Goal: Task Accomplishment & Management: Manage account settings

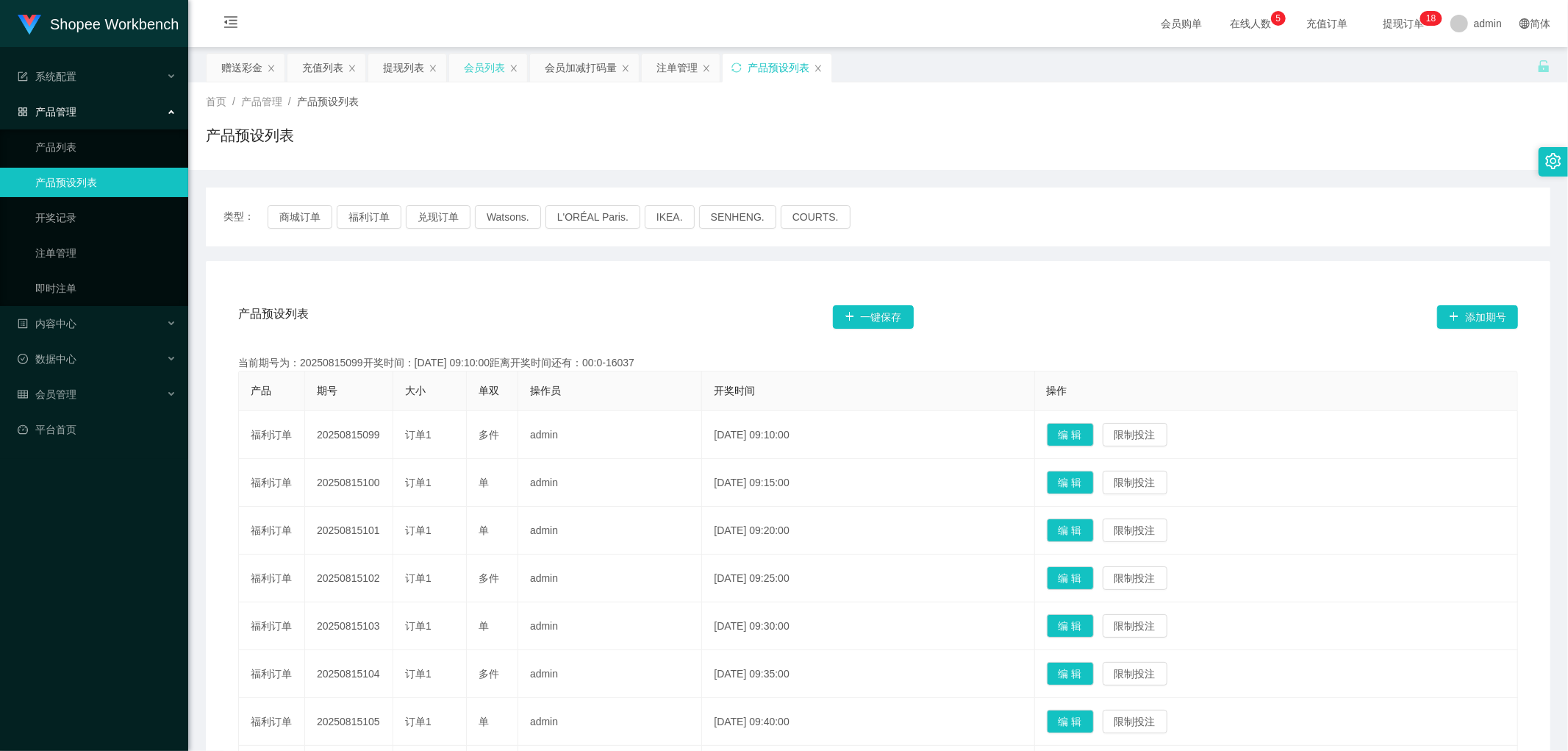
click at [479, 61] on div "会员列表" at bounding box center [484, 67] width 41 height 28
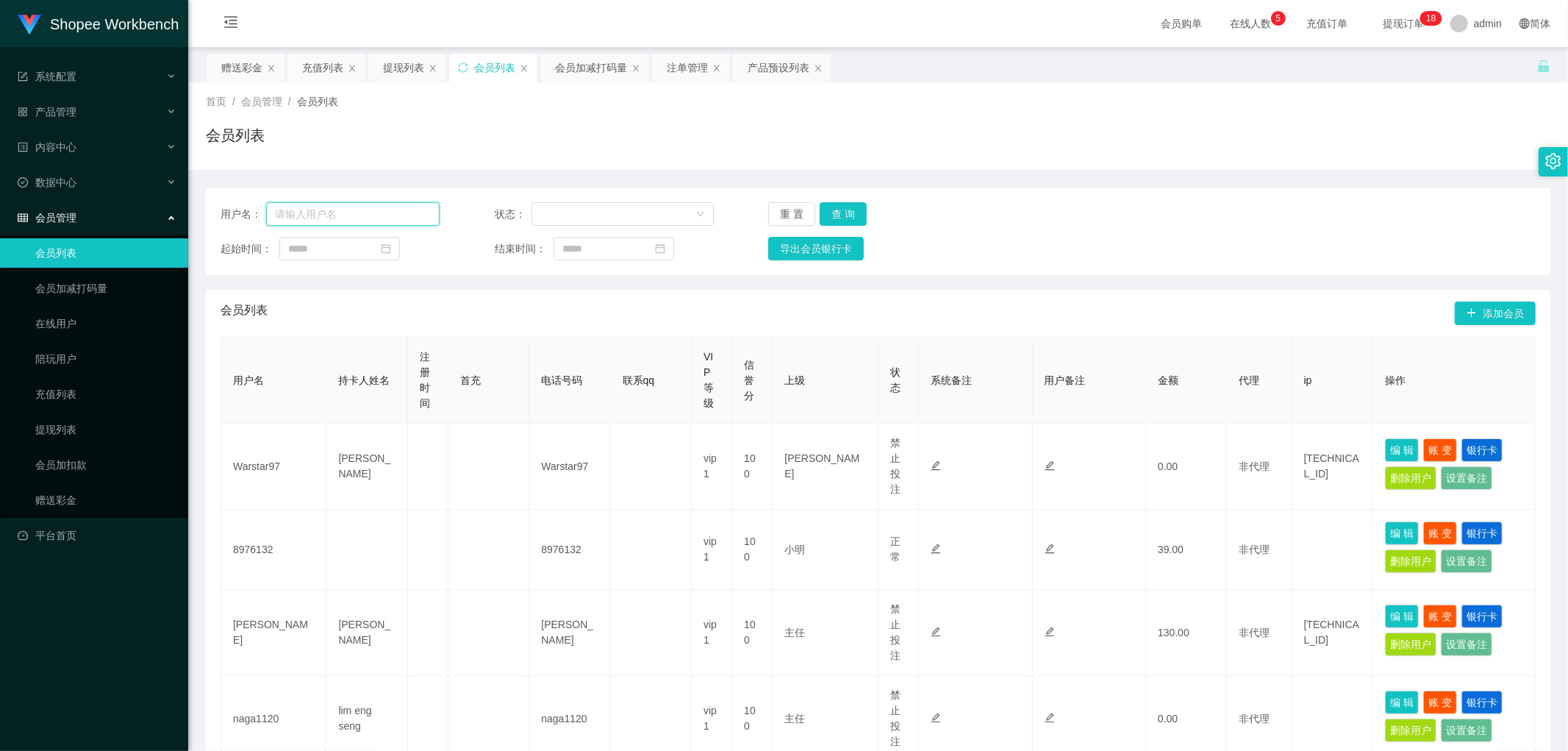
drag, startPoint x: 378, startPoint y: 207, endPoint x: 386, endPoint y: 208, distance: 8.1
click at [386, 208] on input "text" at bounding box center [353, 214] width 173 height 23
paste input "Franklin"
type input "Franklin"
drag, startPoint x: 840, startPoint y: 209, endPoint x: 887, endPoint y: 211, distance: 47.0
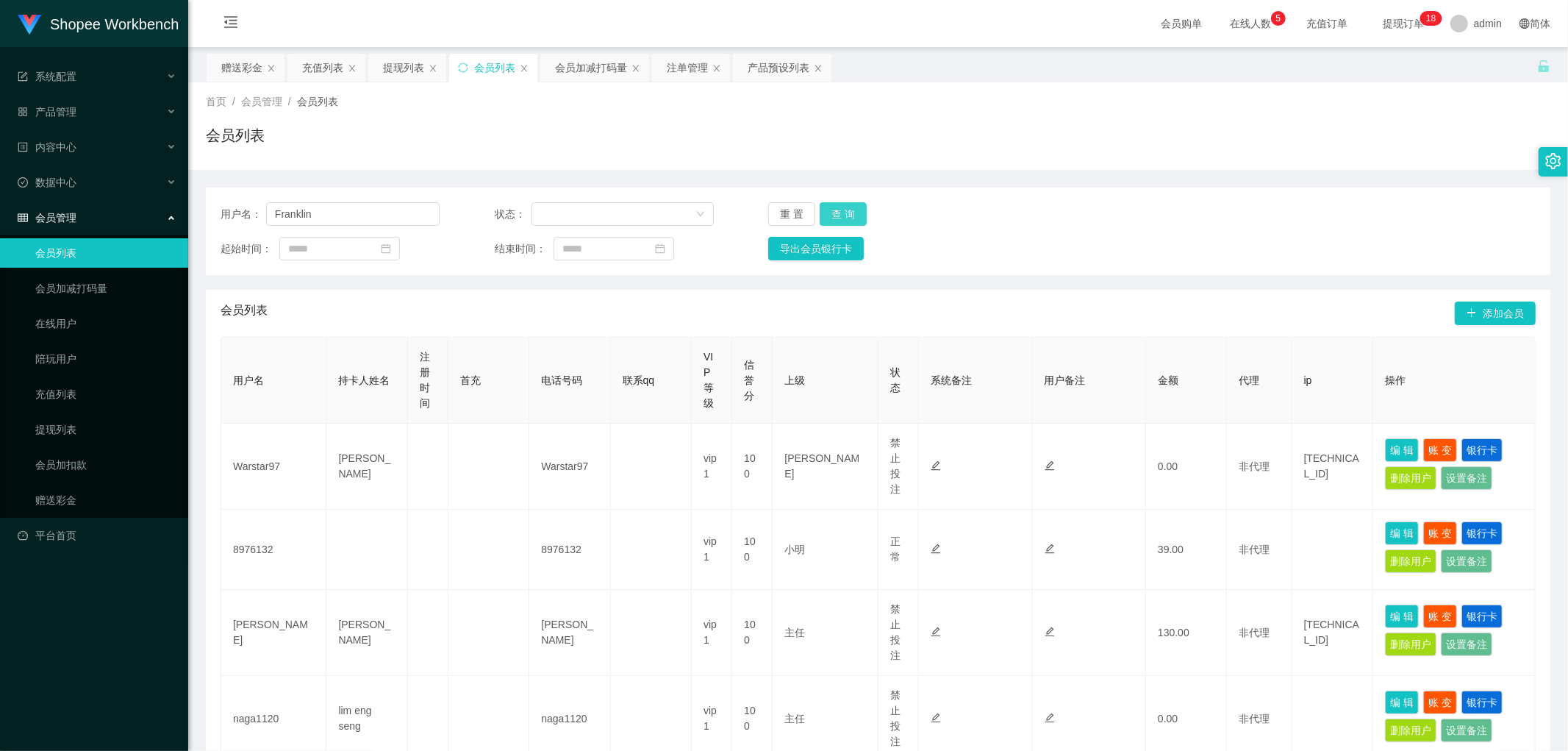
click at [840, 210] on button "查 询" at bounding box center [843, 214] width 47 height 23
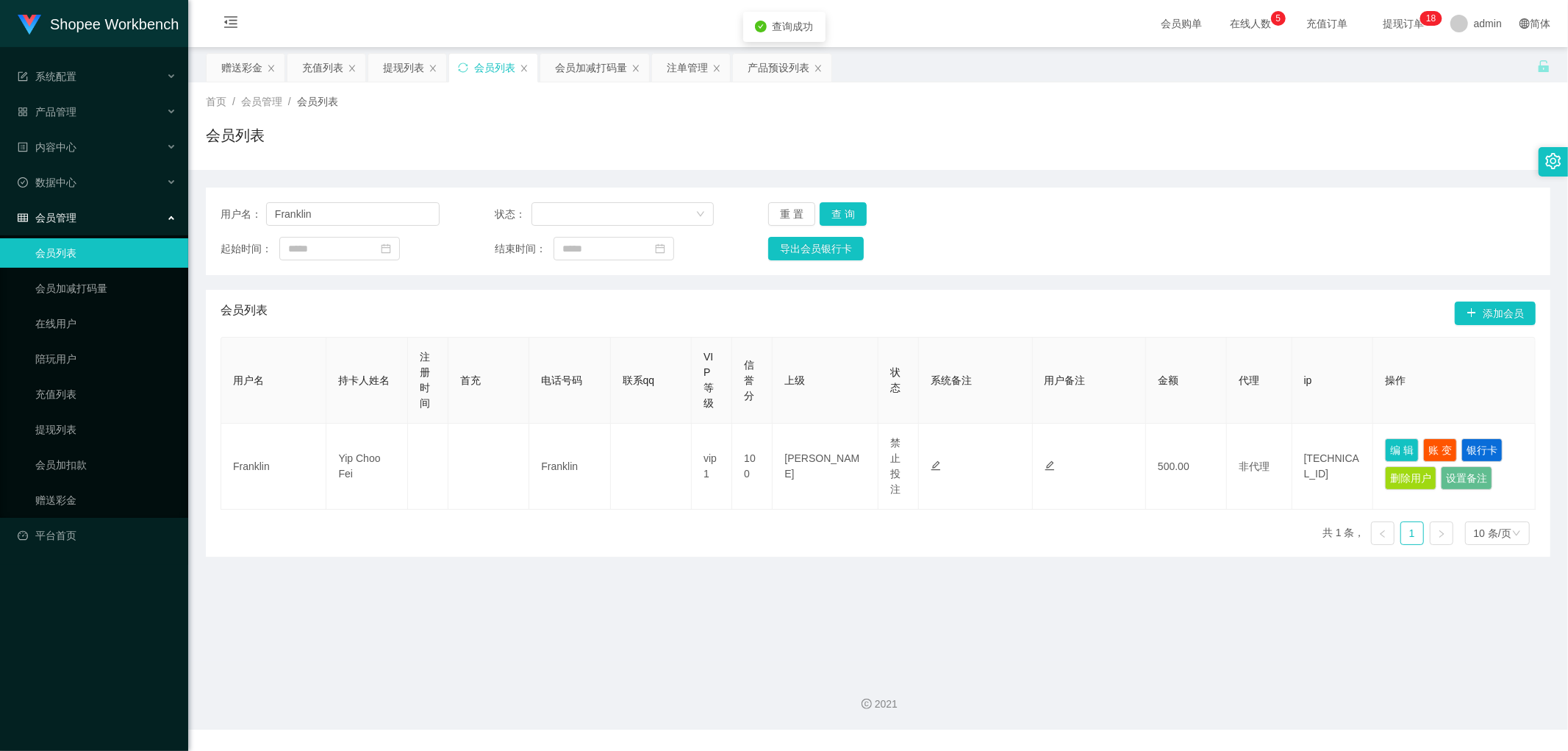
drag, startPoint x: 1174, startPoint y: 197, endPoint x: 1200, endPoint y: 211, distance: 29.5
click at [1175, 197] on div "用户名： Franklin 状态： 重 置 查 询 起始时间： 结束时间： 导出会员银行卡" at bounding box center [878, 231] width 1345 height 87
click at [684, 63] on div "注单管理" at bounding box center [687, 67] width 41 height 28
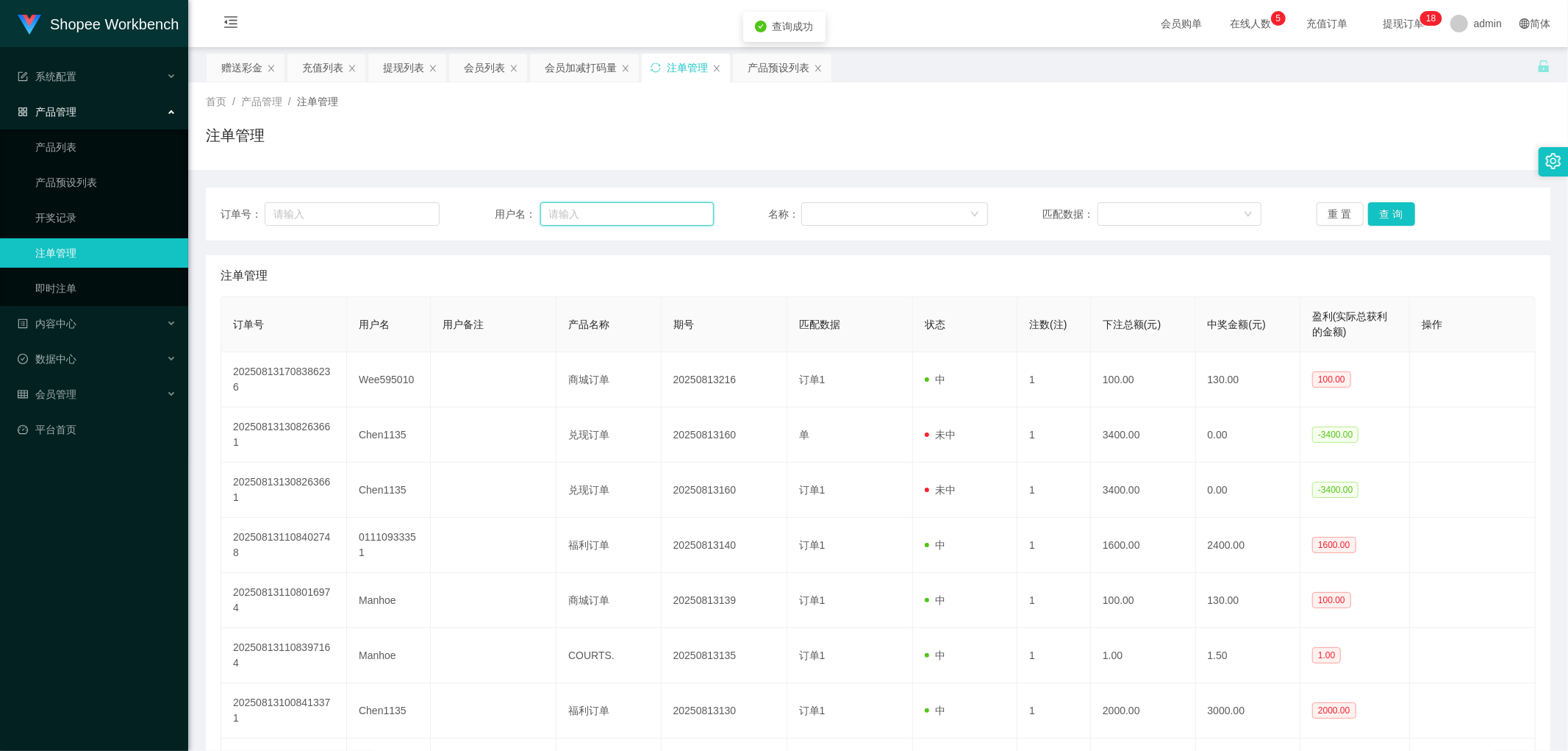
click at [616, 214] on input "text" at bounding box center [627, 214] width 173 height 23
paste input "Franklin"
type input "Franklin"
click at [1393, 207] on button "查 询" at bounding box center [1392, 214] width 47 height 23
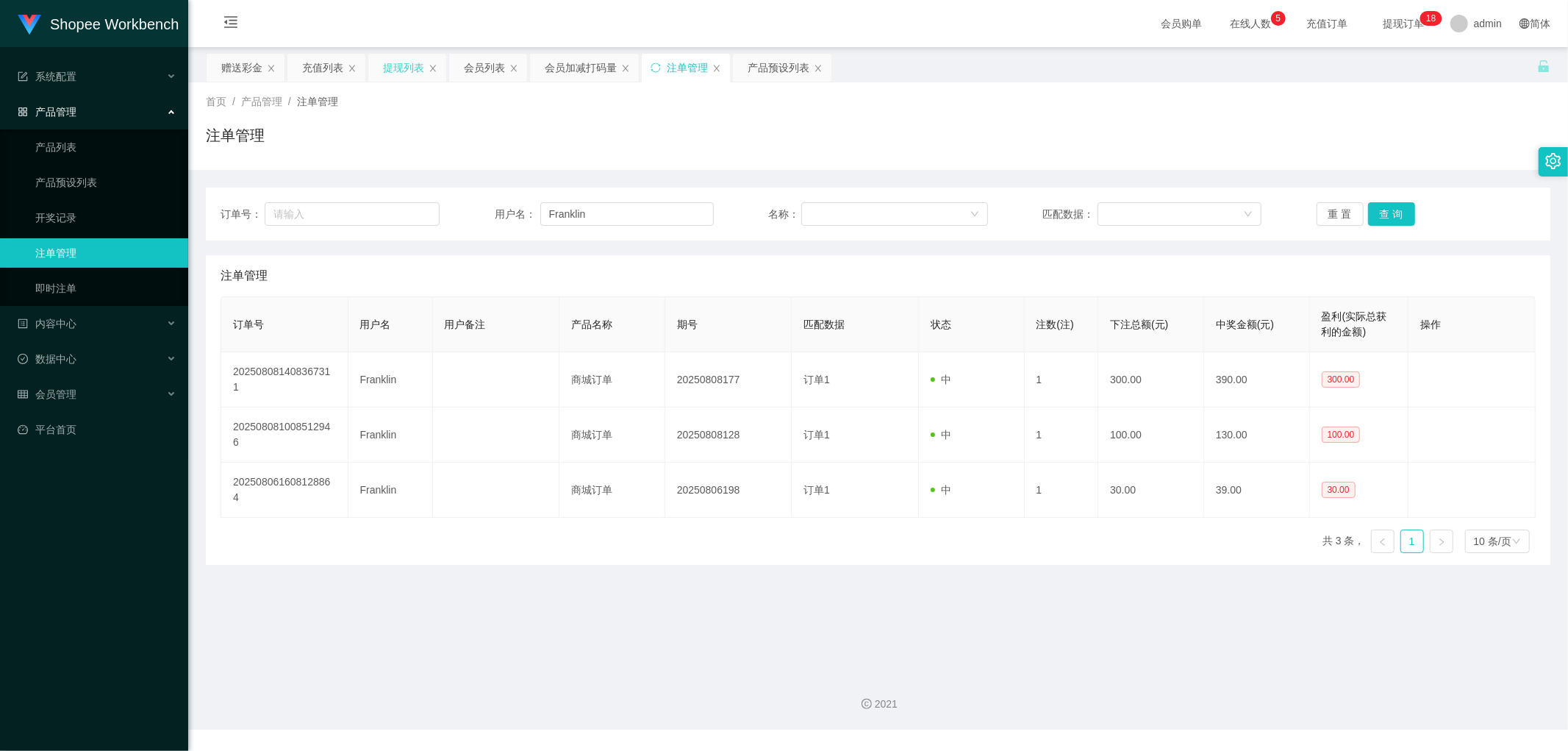
click at [401, 69] on div "提现列表" at bounding box center [403, 67] width 41 height 28
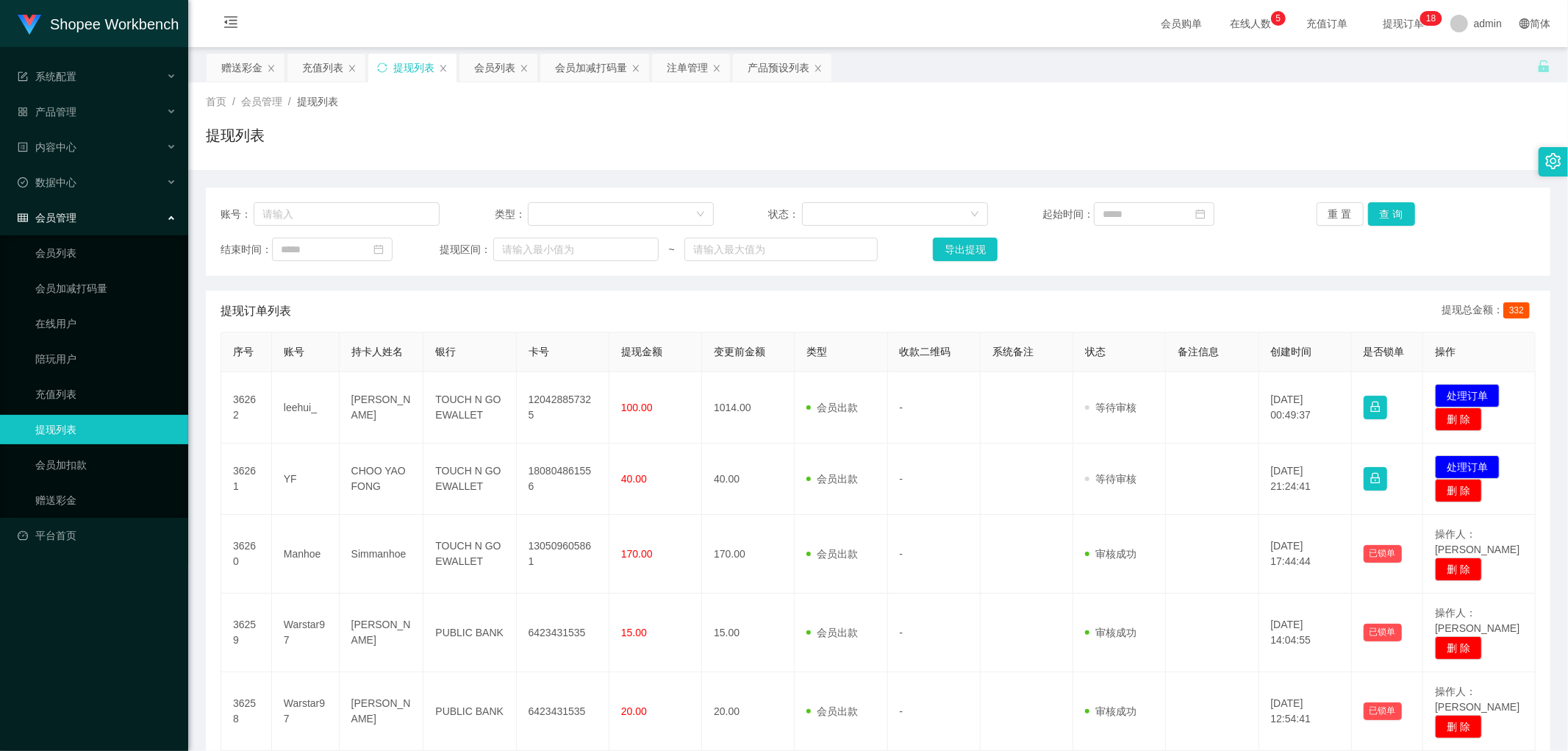
click at [324, 61] on div "充值列表" at bounding box center [322, 67] width 41 height 28
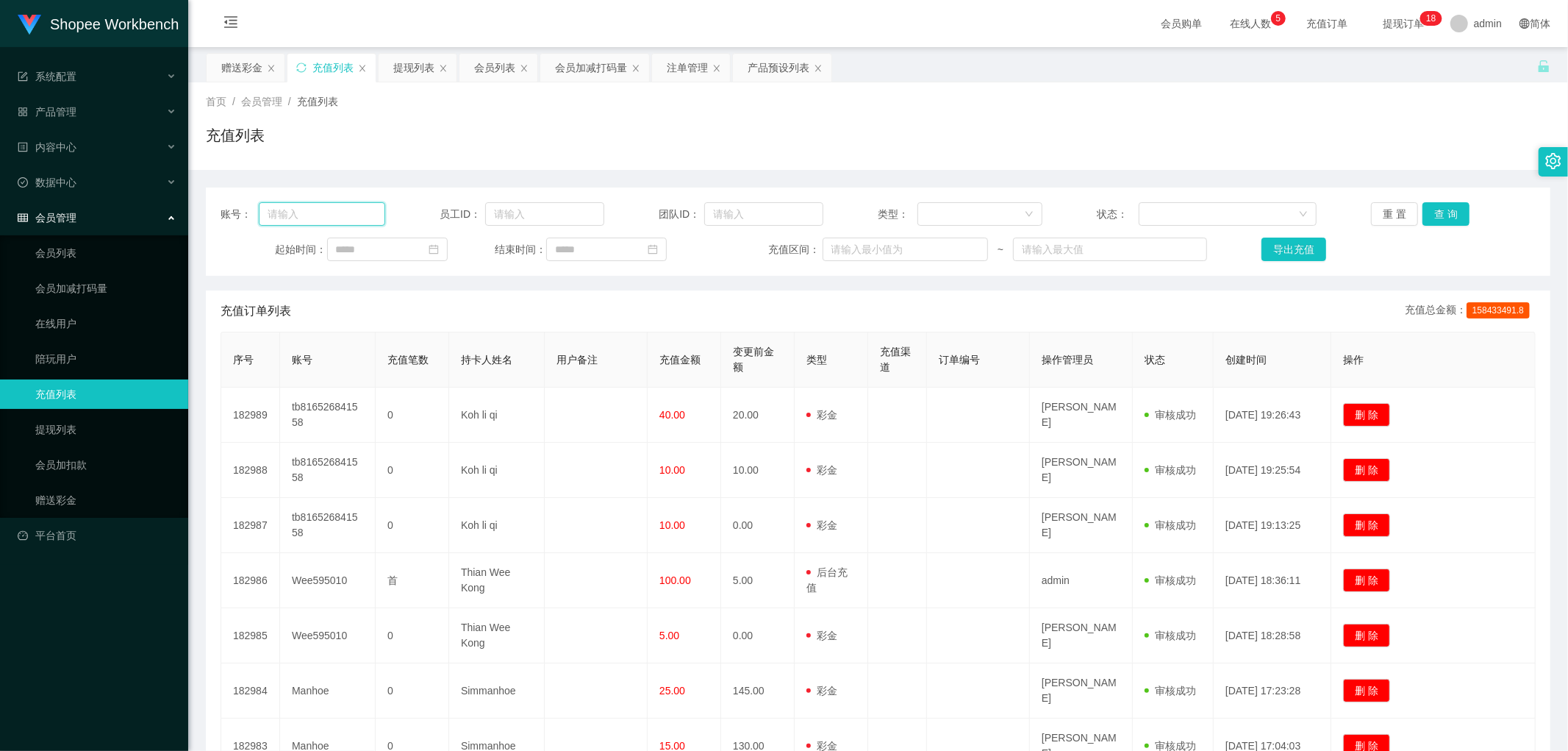
click at [338, 212] on input "text" at bounding box center [321, 214] width 126 height 23
paste input "Franklin"
type input "Franklin"
click at [1430, 214] on button "查 询" at bounding box center [1446, 214] width 47 height 23
click at [500, 64] on div "会员列表" at bounding box center [495, 67] width 41 height 28
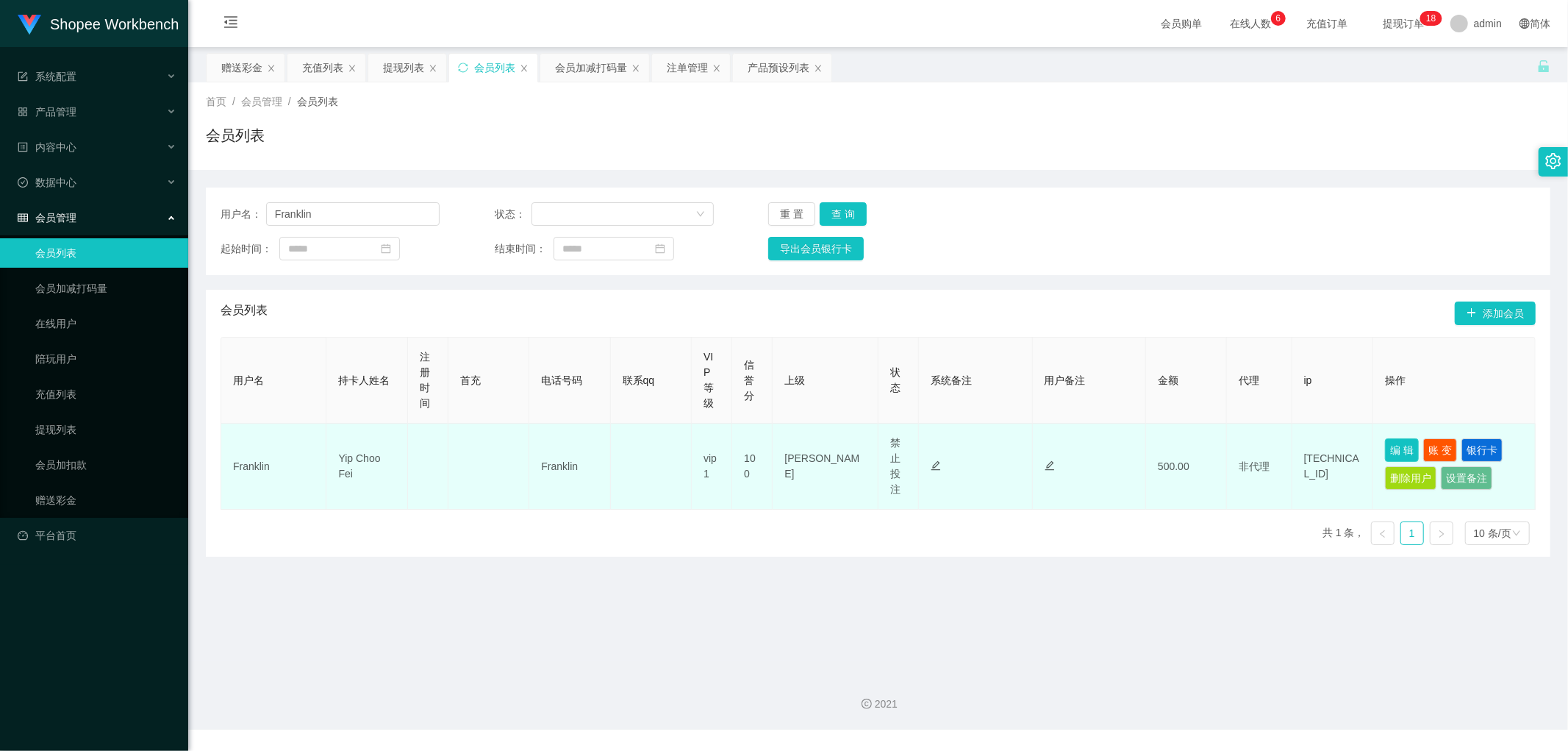
click at [1403, 444] on button "编 辑" at bounding box center [1402, 450] width 34 height 23
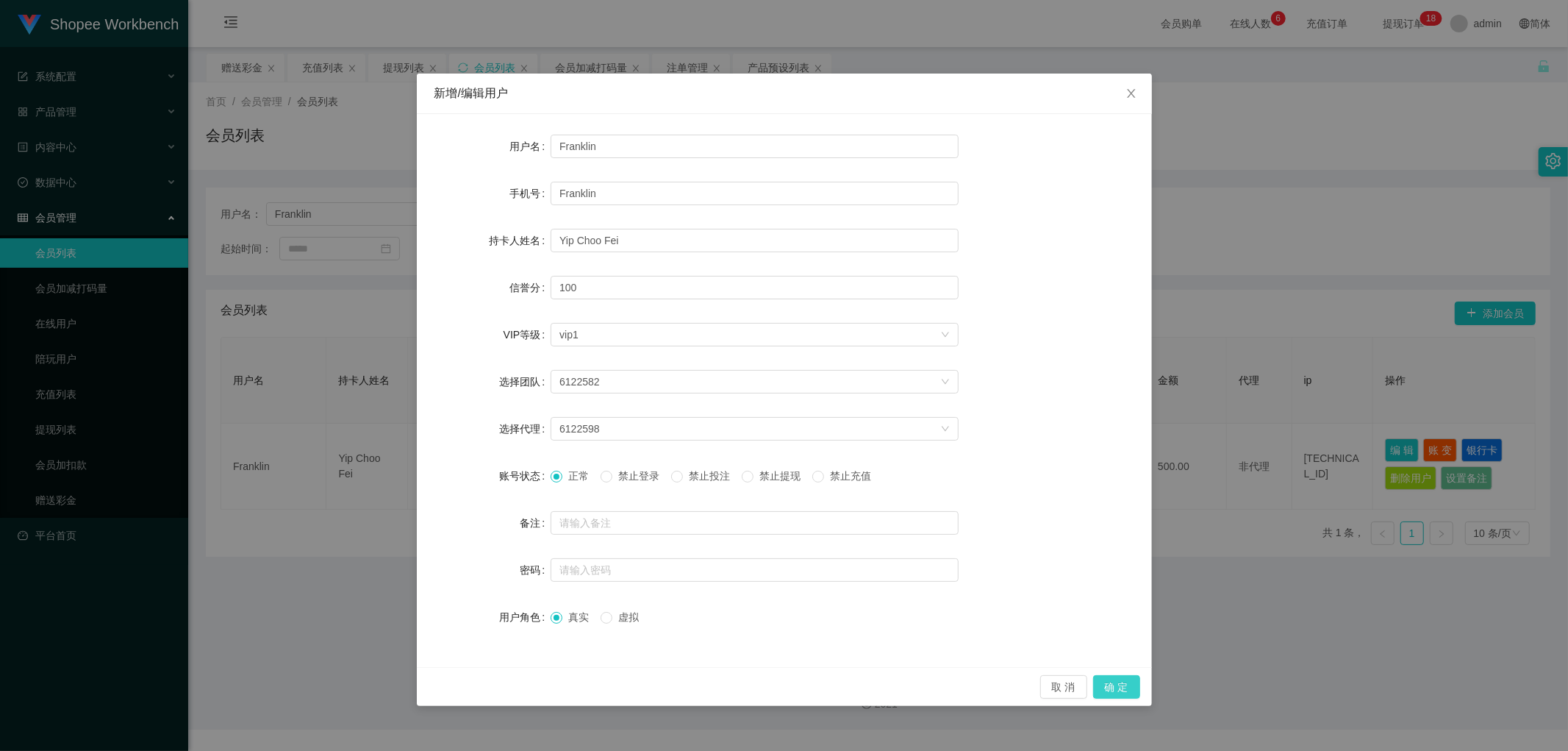
click at [1123, 685] on button "确 定" at bounding box center [1117, 687] width 47 height 23
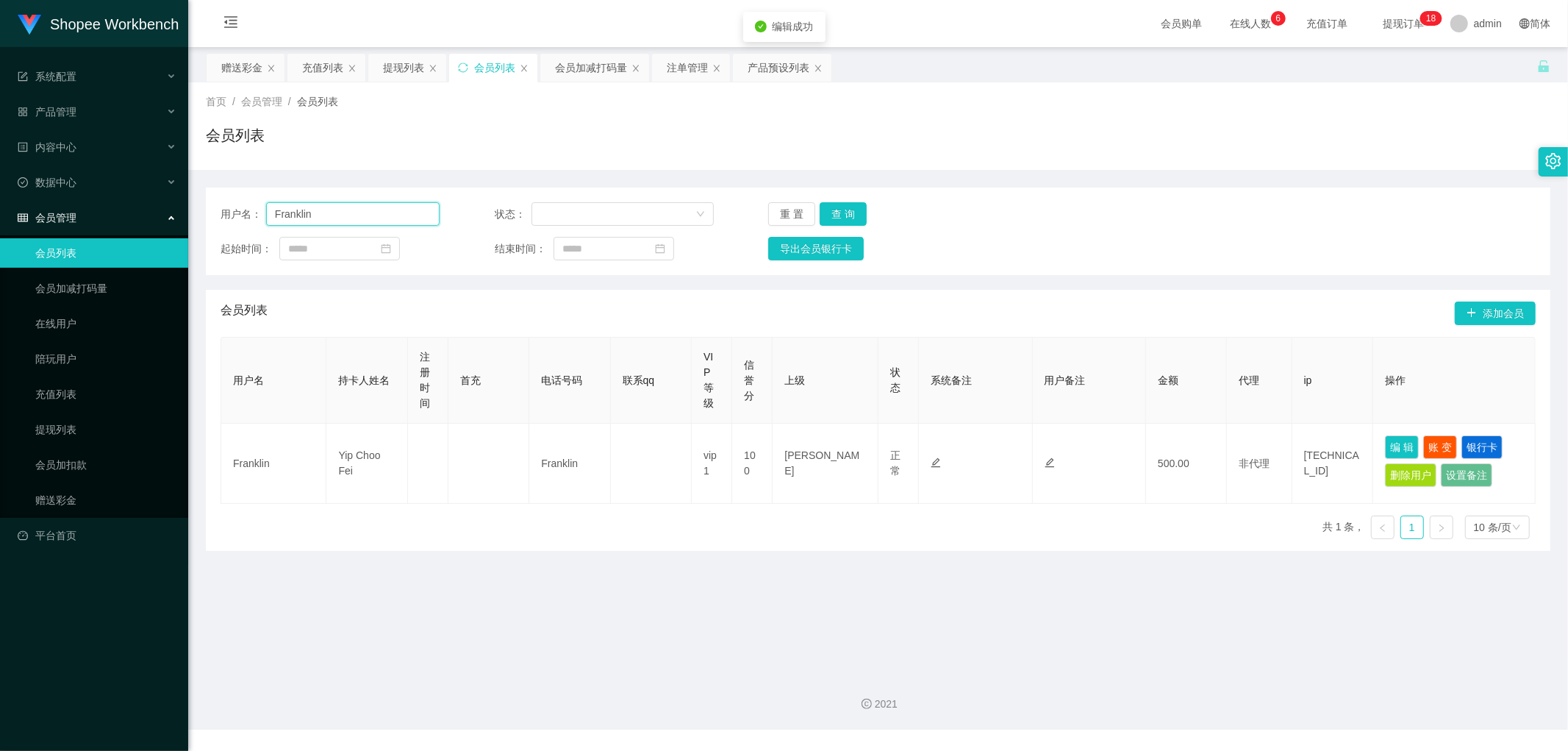
click at [344, 217] on input "Franklin" at bounding box center [353, 214] width 173 height 23
click at [683, 105] on div "首页 / 会员管理 / 会员列表 /" at bounding box center [878, 102] width 1345 height 15
click at [692, 63] on div "注单管理" at bounding box center [687, 67] width 41 height 28
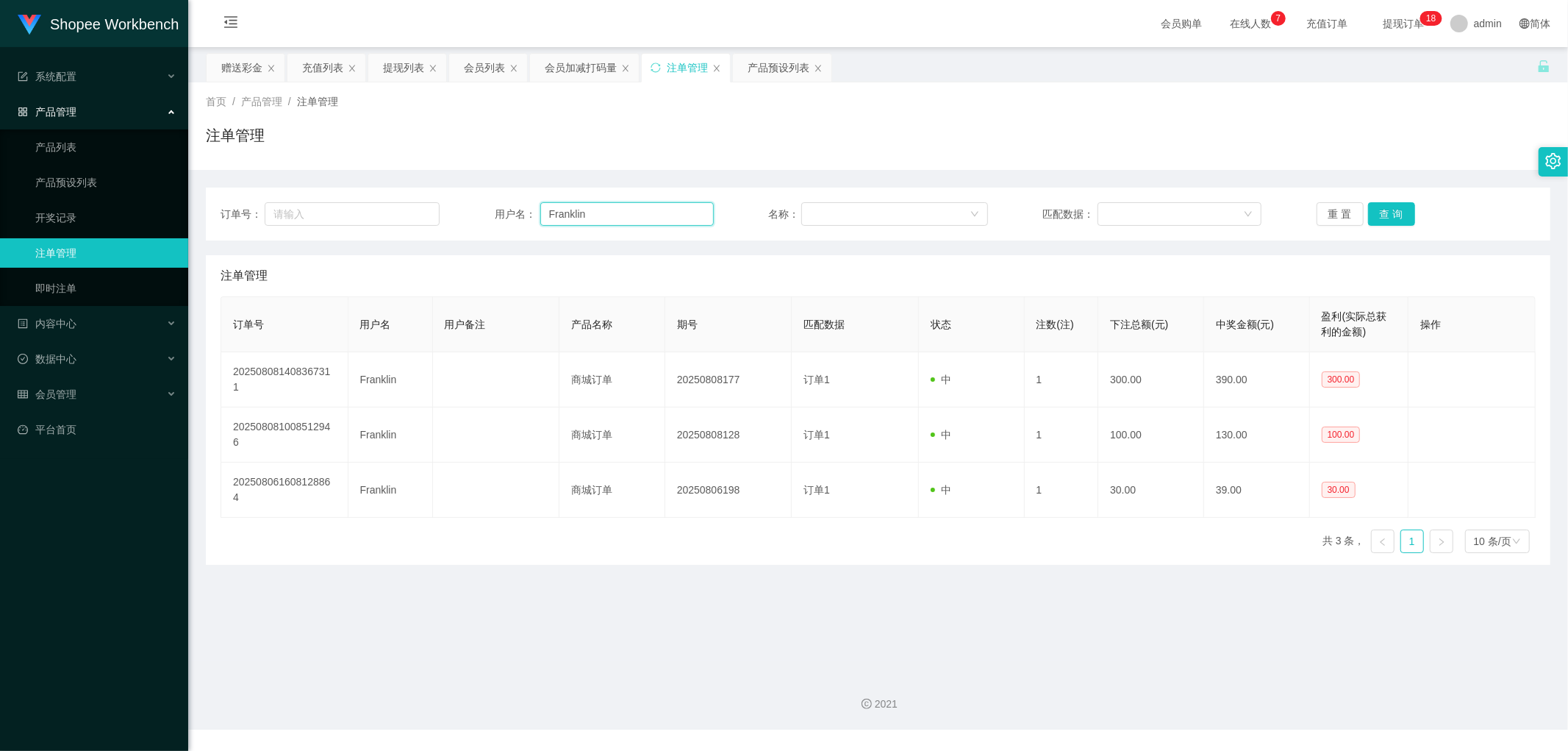
drag, startPoint x: 625, startPoint y: 218, endPoint x: 686, endPoint y: 222, distance: 61.1
click at [633, 219] on input "Franklin" at bounding box center [627, 214] width 173 height 23
click at [1380, 212] on button "查 询" at bounding box center [1392, 214] width 47 height 23
click at [560, 57] on div "会员加减打码量" at bounding box center [580, 67] width 72 height 28
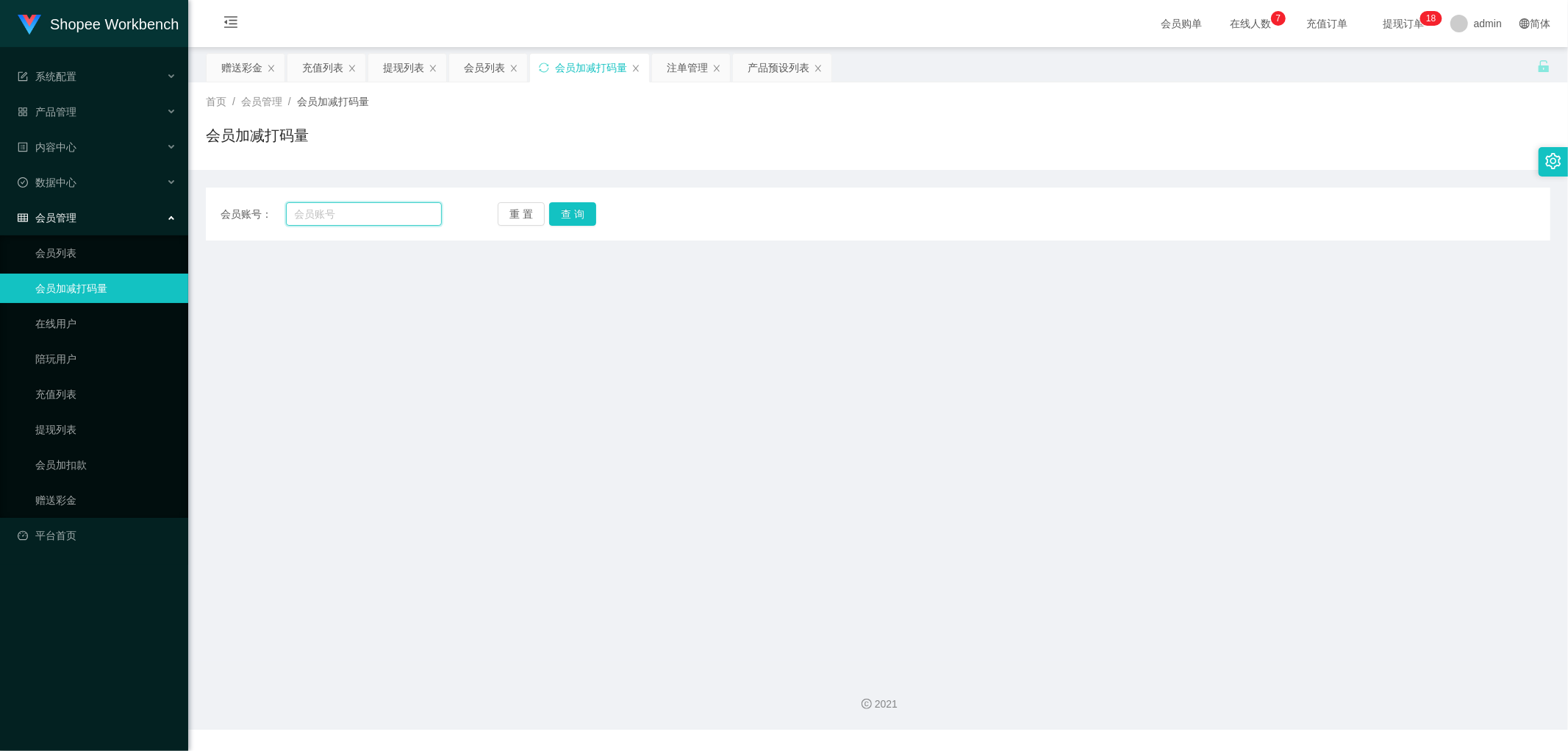
click at [387, 221] on input "text" at bounding box center [365, 214] width 156 height 23
paste input "Franklin"
type input "Franklin"
drag, startPoint x: 571, startPoint y: 214, endPoint x: 798, endPoint y: 179, distance: 229.7
click at [576, 215] on button "查 询" at bounding box center [573, 214] width 47 height 23
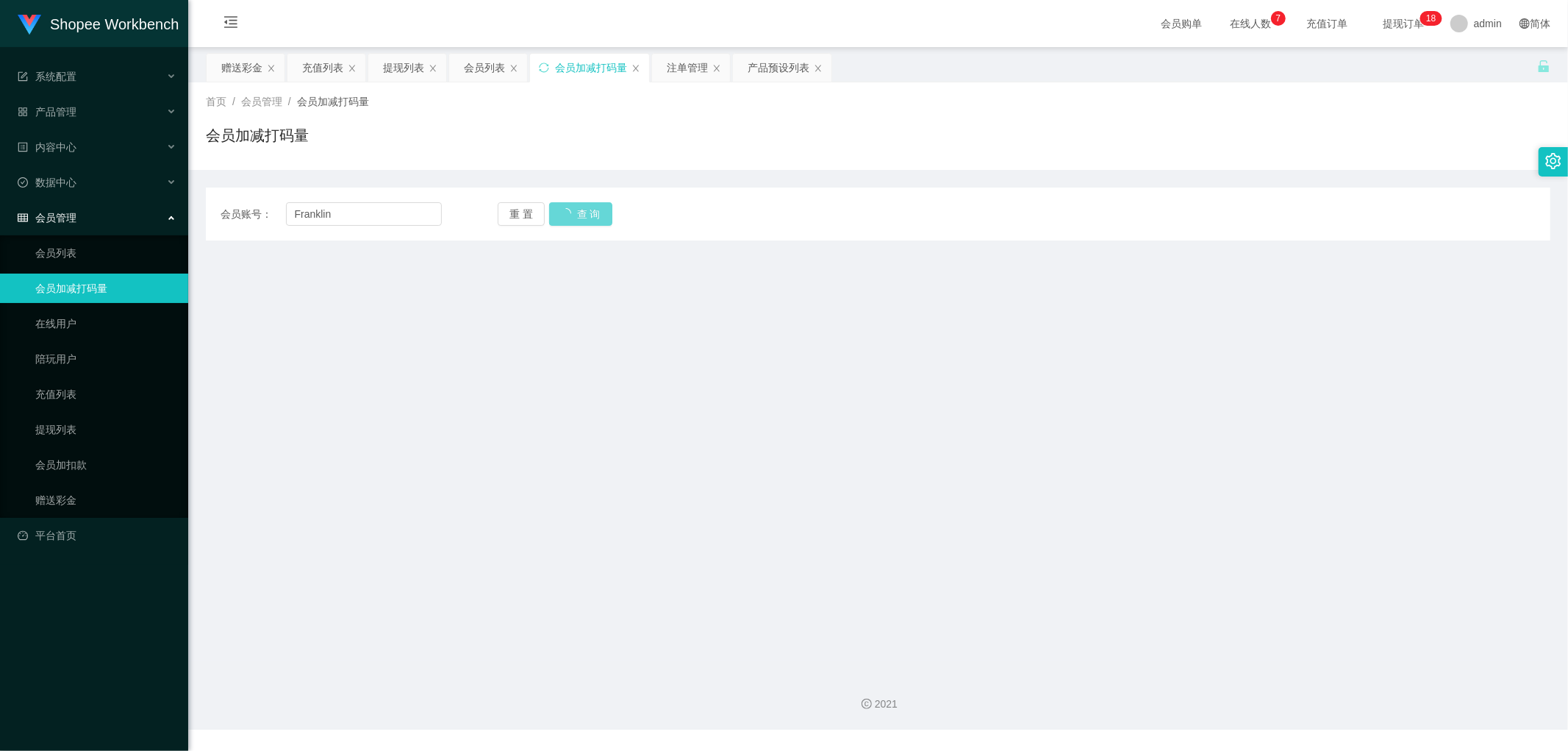
click at [809, 177] on div "会员账号： [PERSON_NAME] 重 置 查 询 会员账号 账号余额 出款所需打码量 会员当前打码量: 操作类型 人工增加 人工扣除 是否打码 是 否 …" at bounding box center [878, 204] width 1345 height 70
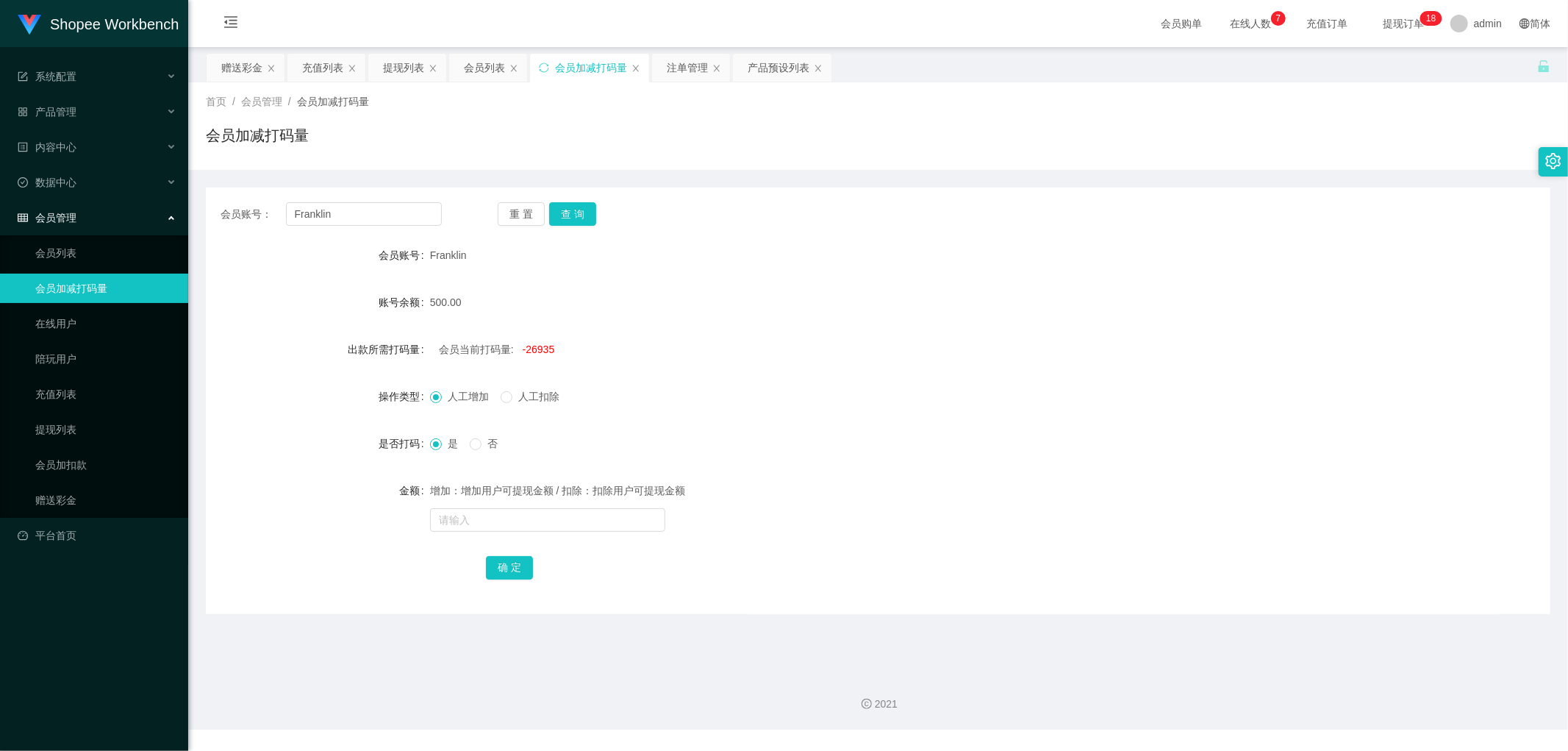
click at [810, 175] on div "会员账号： [PERSON_NAME] 重 置 查 询 会员账号 Franklin 账号余额 500.00 出款所需打码量 会员当前打码量: -26935 操…" at bounding box center [878, 392] width 1345 height 444
click at [485, 67] on div "会员列表" at bounding box center [484, 67] width 41 height 28
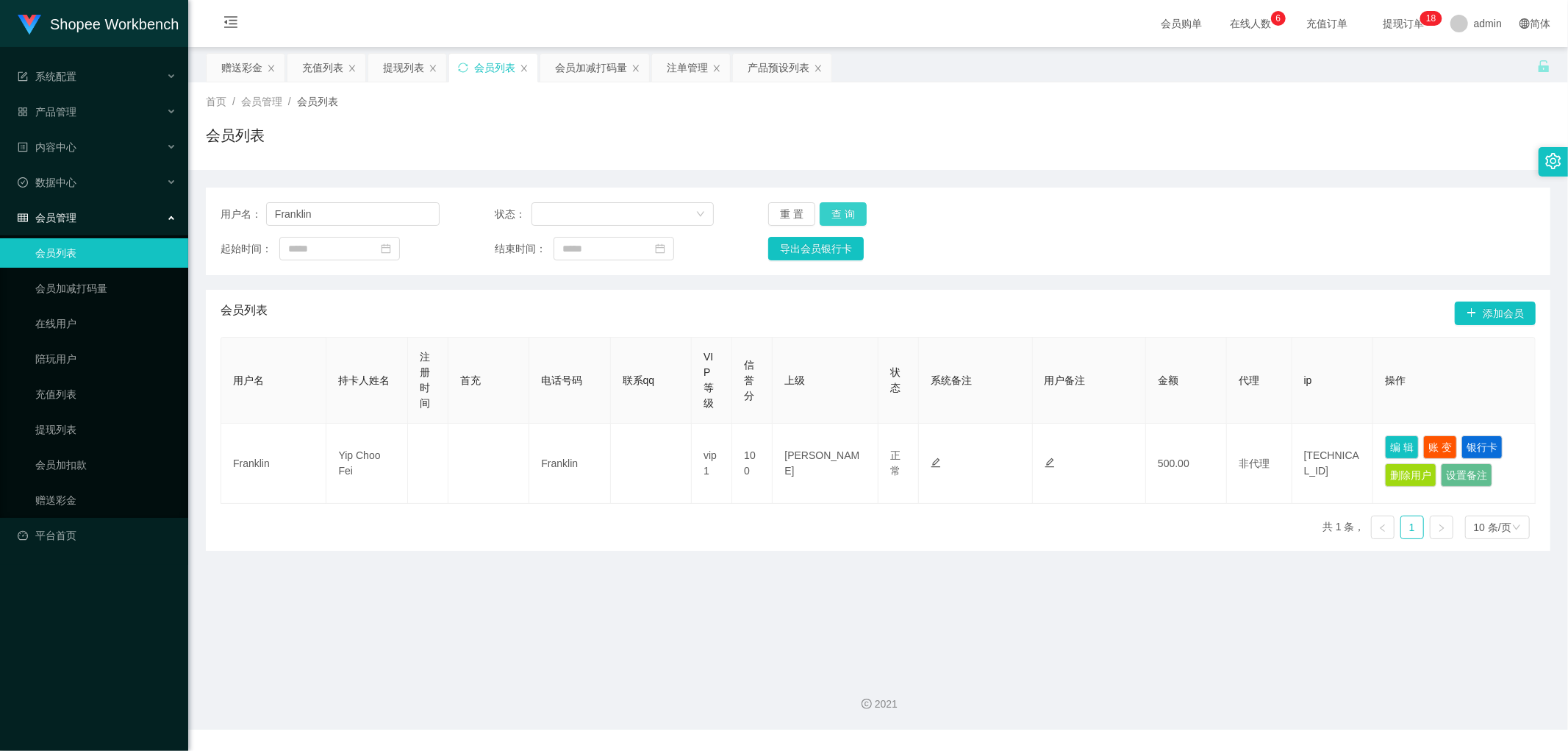
drag, startPoint x: 847, startPoint y: 217, endPoint x: 985, endPoint y: 248, distance: 141.4
click at [857, 221] on button "查 询" at bounding box center [843, 214] width 47 height 23
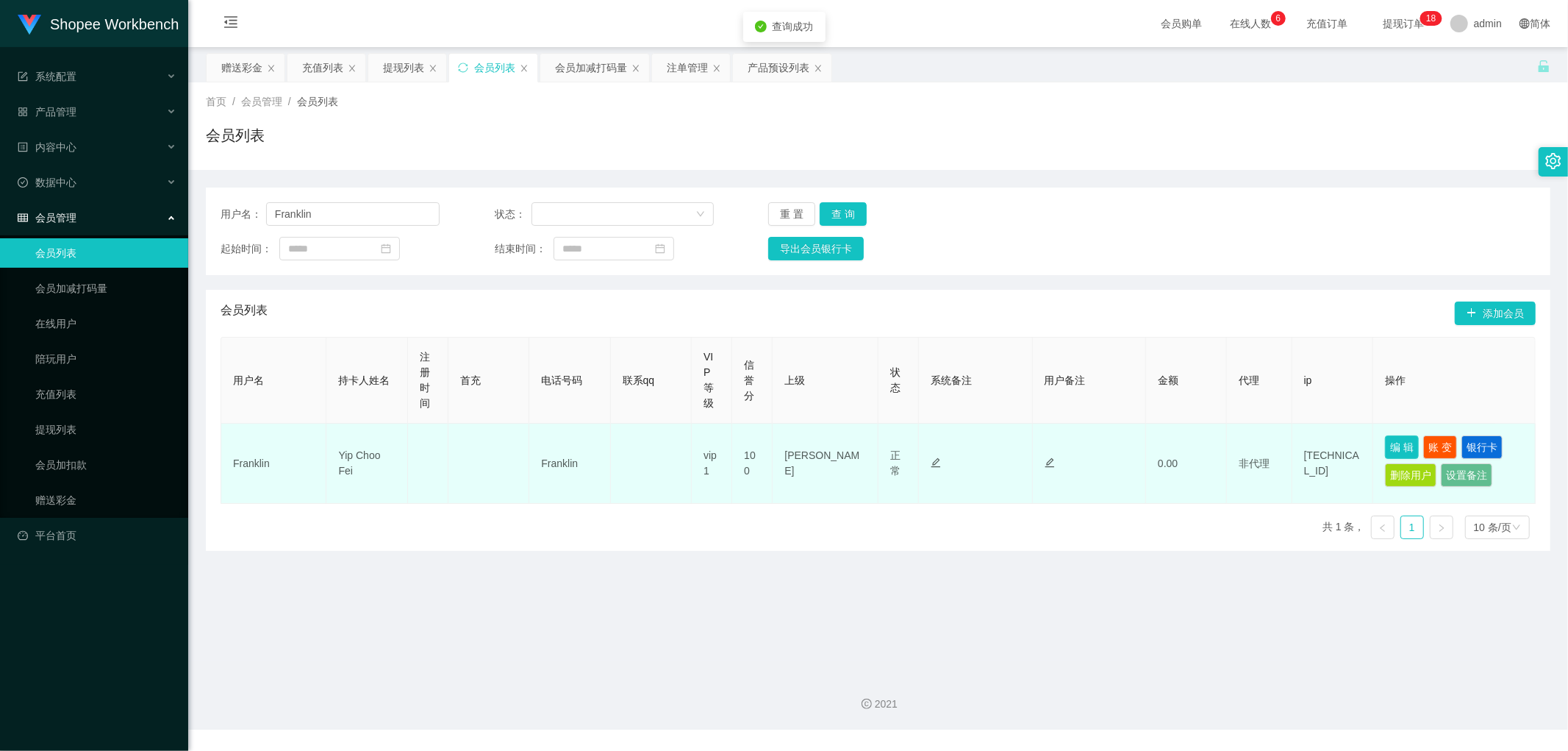
click at [1392, 451] on button "编 辑" at bounding box center [1402, 447] width 34 height 23
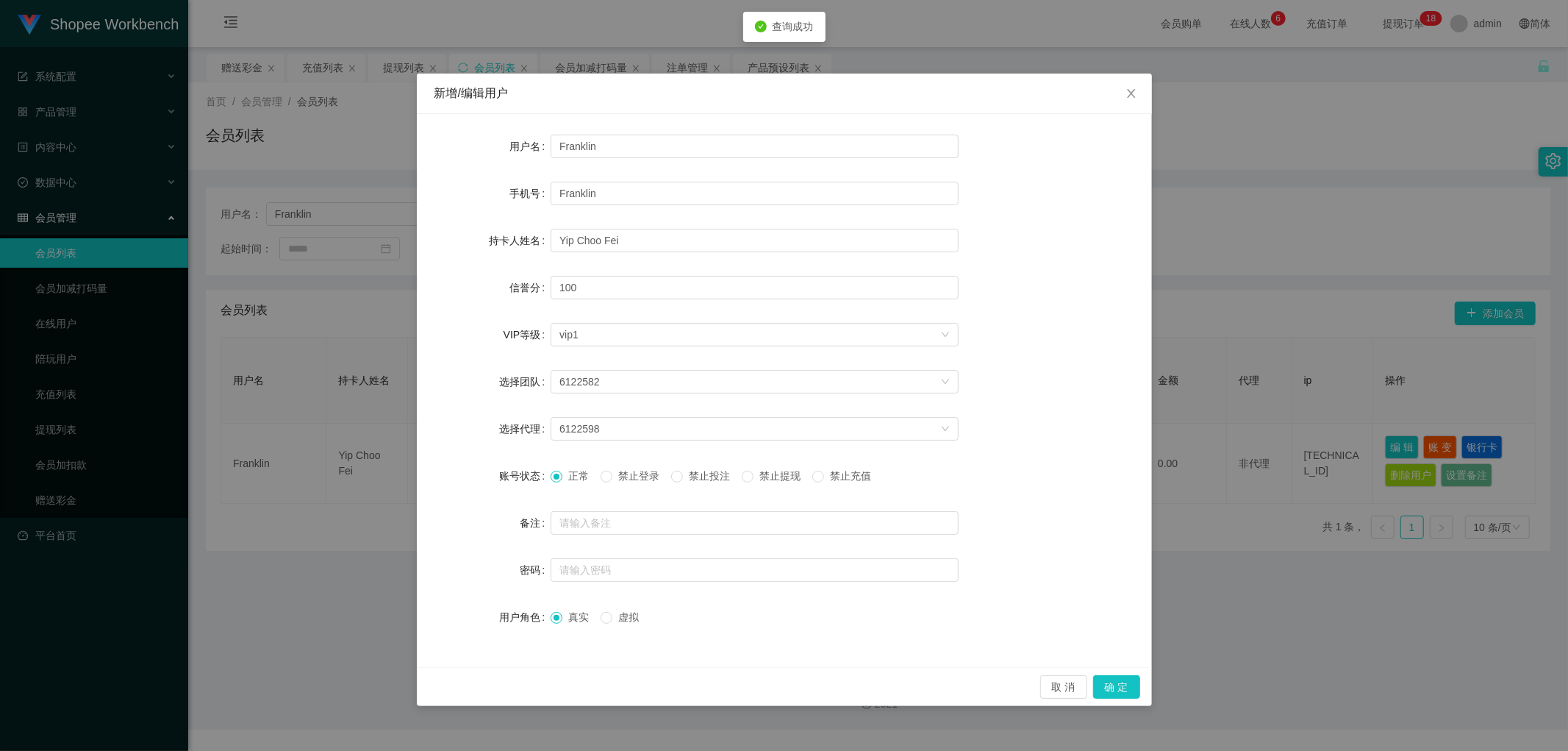
click at [699, 478] on span "禁止投注" at bounding box center [710, 475] width 53 height 12
click at [1126, 694] on button "确 定" at bounding box center [1117, 687] width 47 height 23
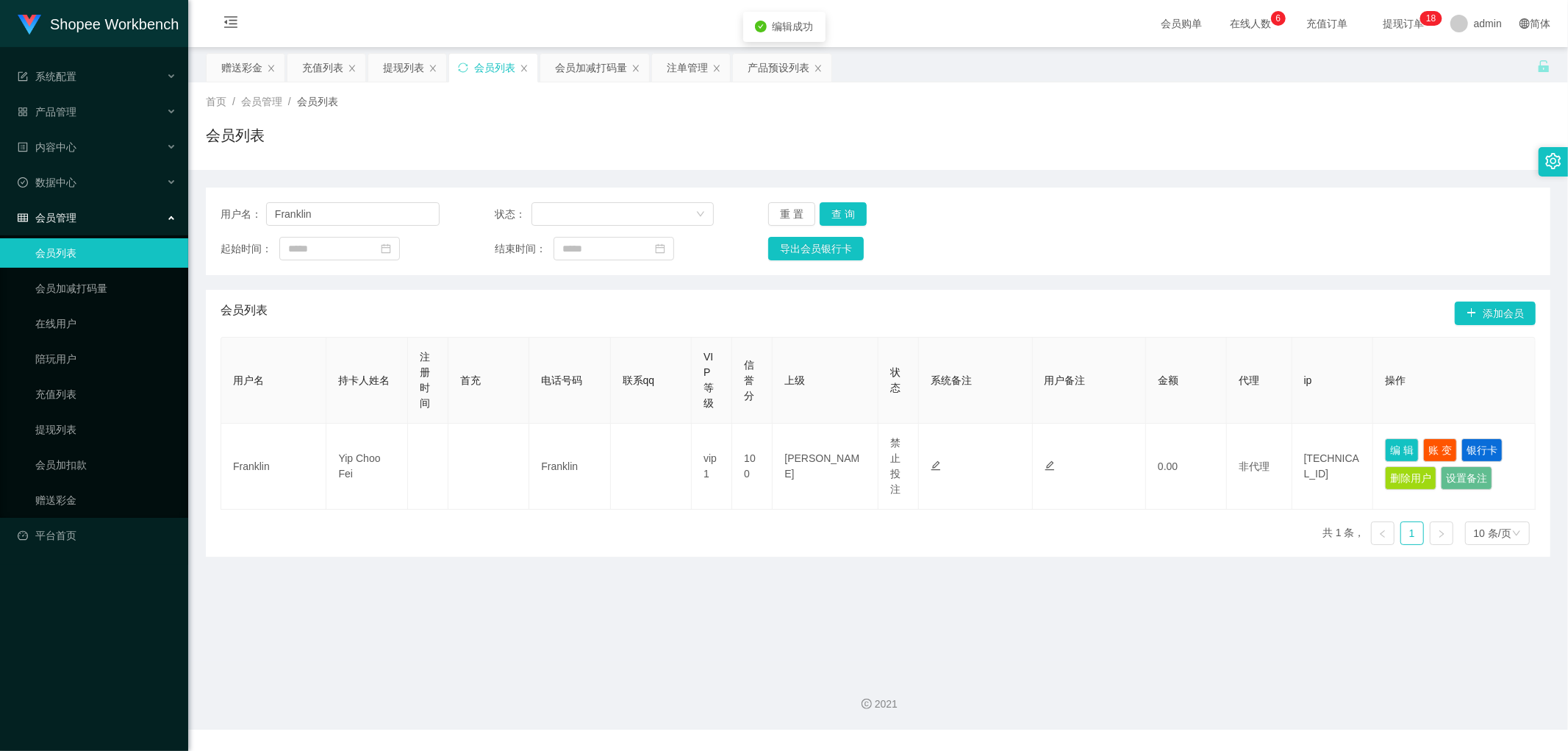
click at [620, 125] on div "会员列表" at bounding box center [878, 142] width 1345 height 34
click at [693, 70] on div "注单管理" at bounding box center [687, 67] width 41 height 28
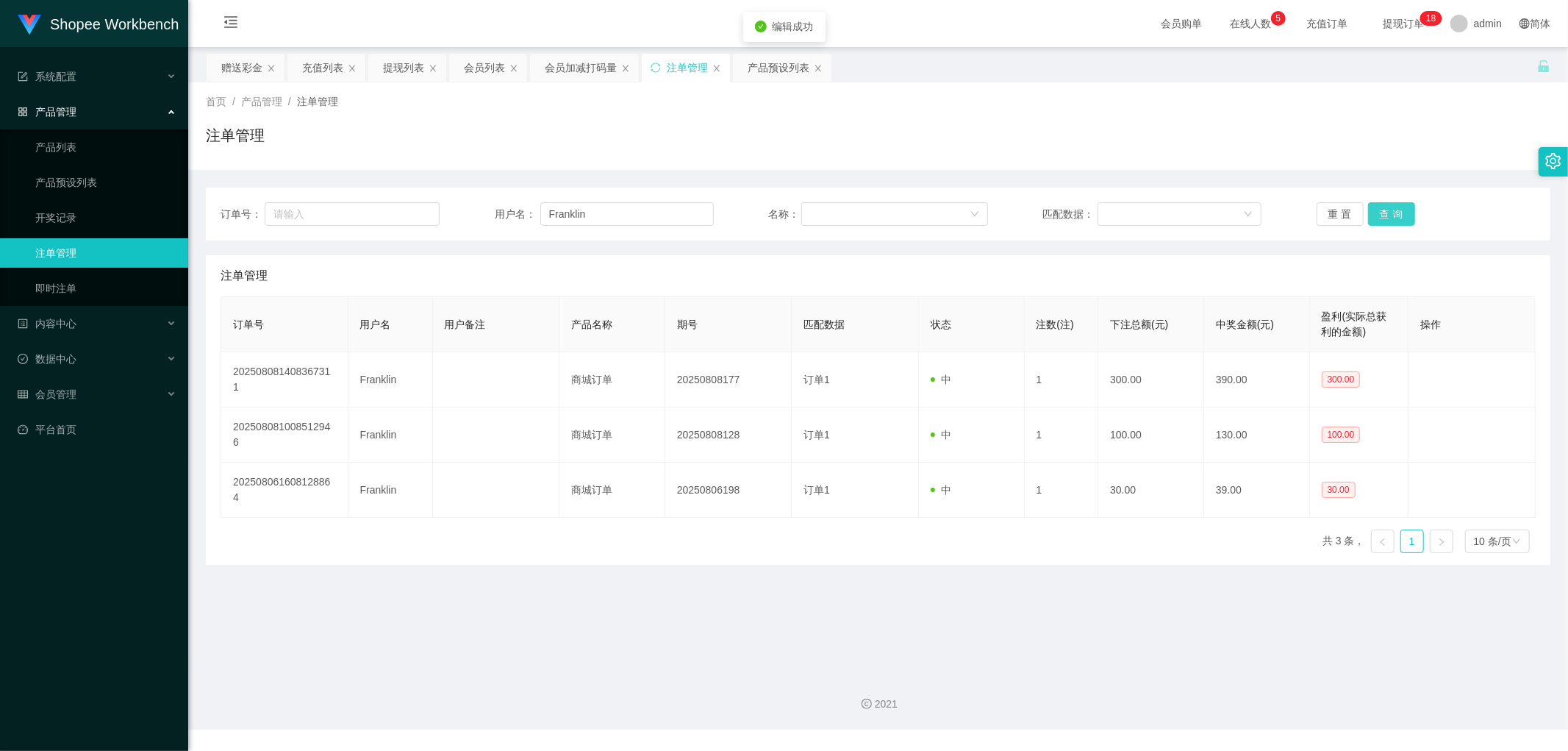
click at [1387, 209] on button "查 询" at bounding box center [1392, 214] width 47 height 23
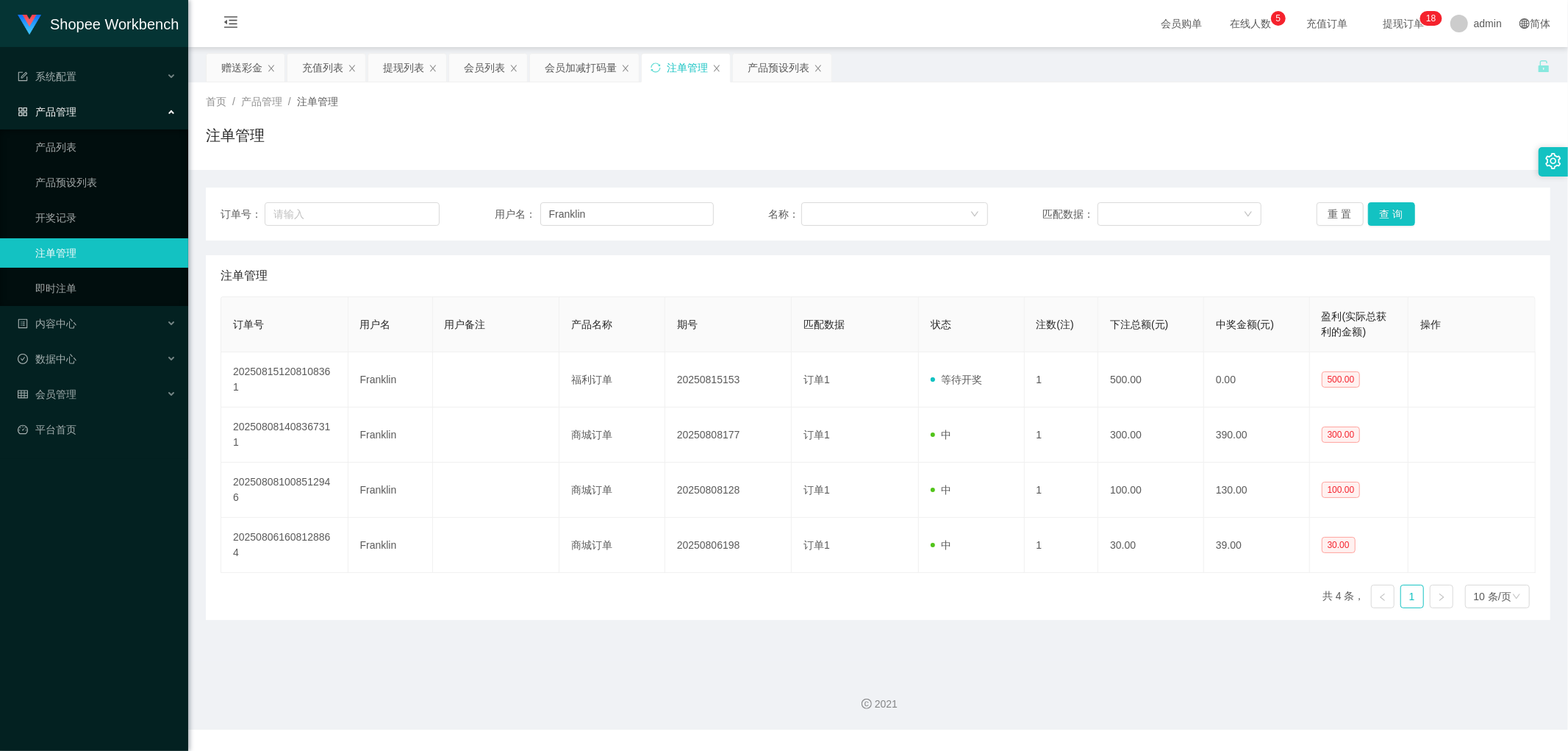
drag, startPoint x: 643, startPoint y: 140, endPoint x: 607, endPoint y: 89, distance: 62.4
click at [637, 133] on div "注单管理" at bounding box center [878, 142] width 1345 height 34
click at [591, 76] on div "会员加减打码量" at bounding box center [580, 67] width 72 height 28
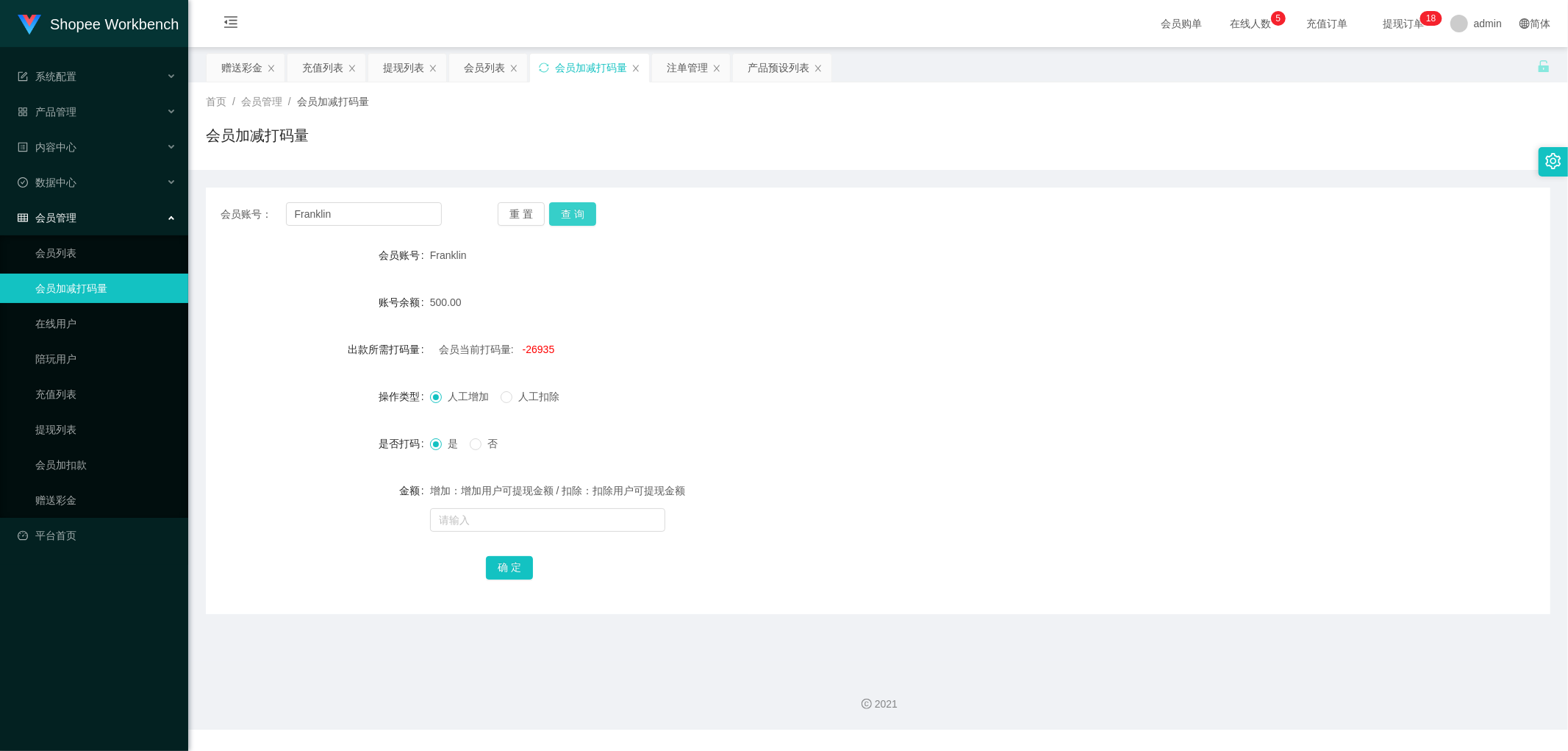
drag, startPoint x: 570, startPoint y: 215, endPoint x: 823, endPoint y: 215, distance: 253.0
click at [570, 215] on button "查 询" at bounding box center [573, 214] width 47 height 23
click at [885, 214] on div "会员账号： [PERSON_NAME] 重 置 查 询" at bounding box center [878, 214] width 1345 height 23
click at [958, 207] on div "会员账号： [PERSON_NAME] 重 置 查 询" at bounding box center [878, 214] width 1345 height 23
drag, startPoint x: 581, startPoint y: 212, endPoint x: 850, endPoint y: 279, distance: 277.2
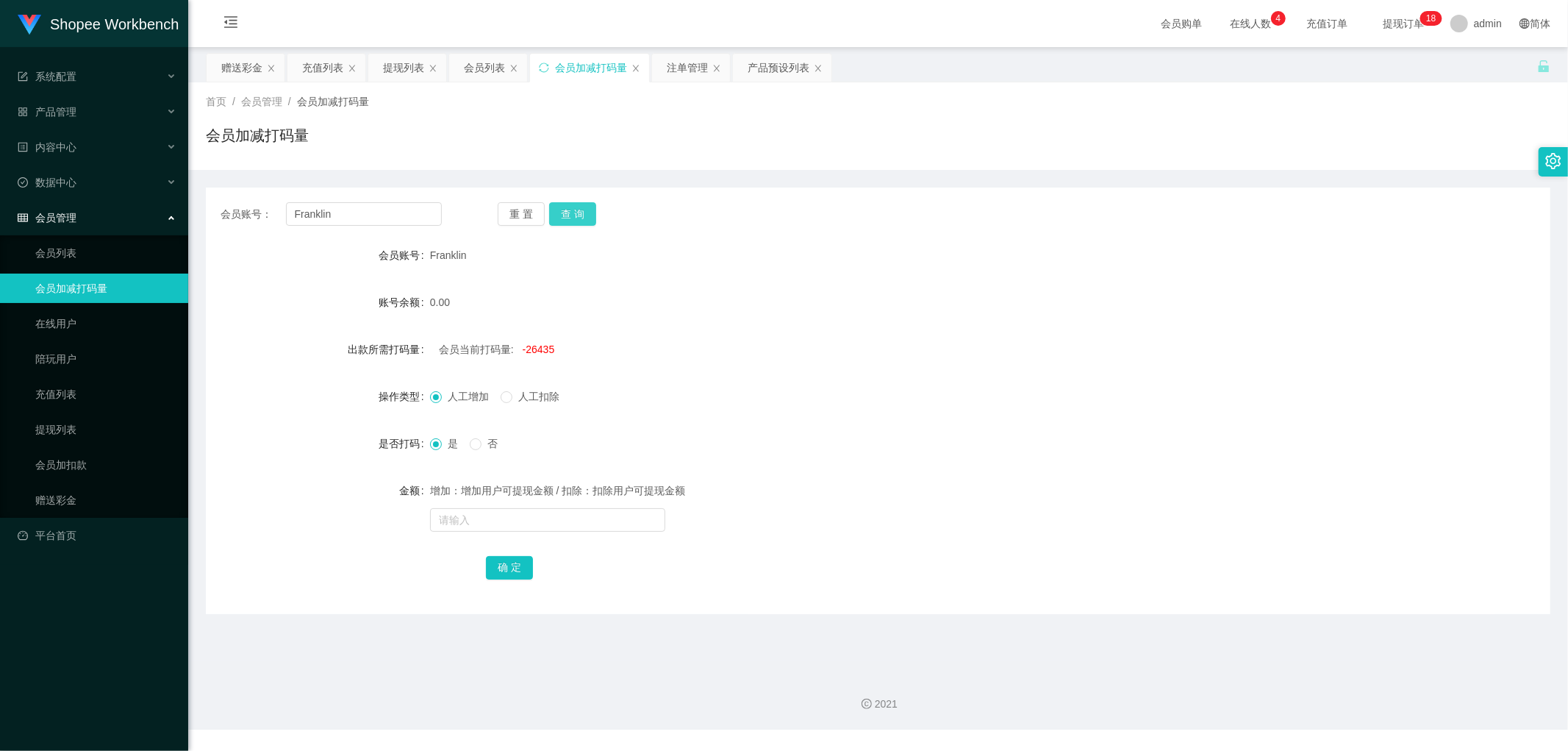
click at [581, 214] on button "查 询" at bounding box center [573, 214] width 47 height 23
drag, startPoint x: 873, startPoint y: 281, endPoint x: 847, endPoint y: 307, distance: 36.8
click at [873, 284] on form "会员账号 Franklin 账号余额 750.00 出款所需打码量 会员当前打码量: -26435 操作类型 人工增加 人工扣除 是否打码 是 否 金额 增加…" at bounding box center [878, 411] width 1345 height 341
click at [812, 358] on div "会员当前打码量: -26435" at bounding box center [823, 349] width 785 height 29
click at [538, 523] on input "text" at bounding box center [548, 520] width 235 height 23
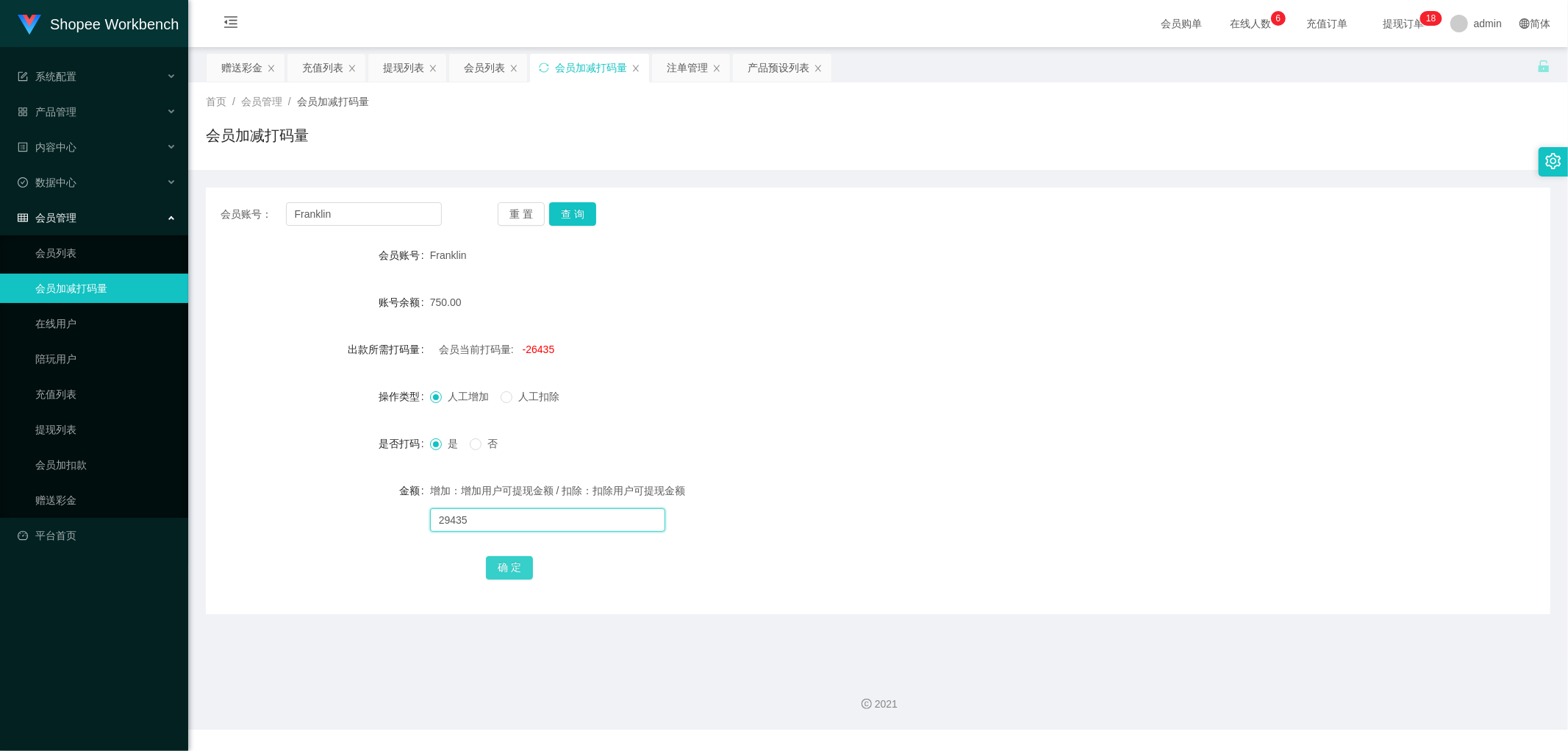
type input "29435"
click at [501, 577] on button "确 定" at bounding box center [509, 568] width 47 height 23
click at [881, 448] on div "是 否" at bounding box center [823, 444] width 785 height 29
click at [480, 65] on div "会员列表" at bounding box center [484, 67] width 41 height 28
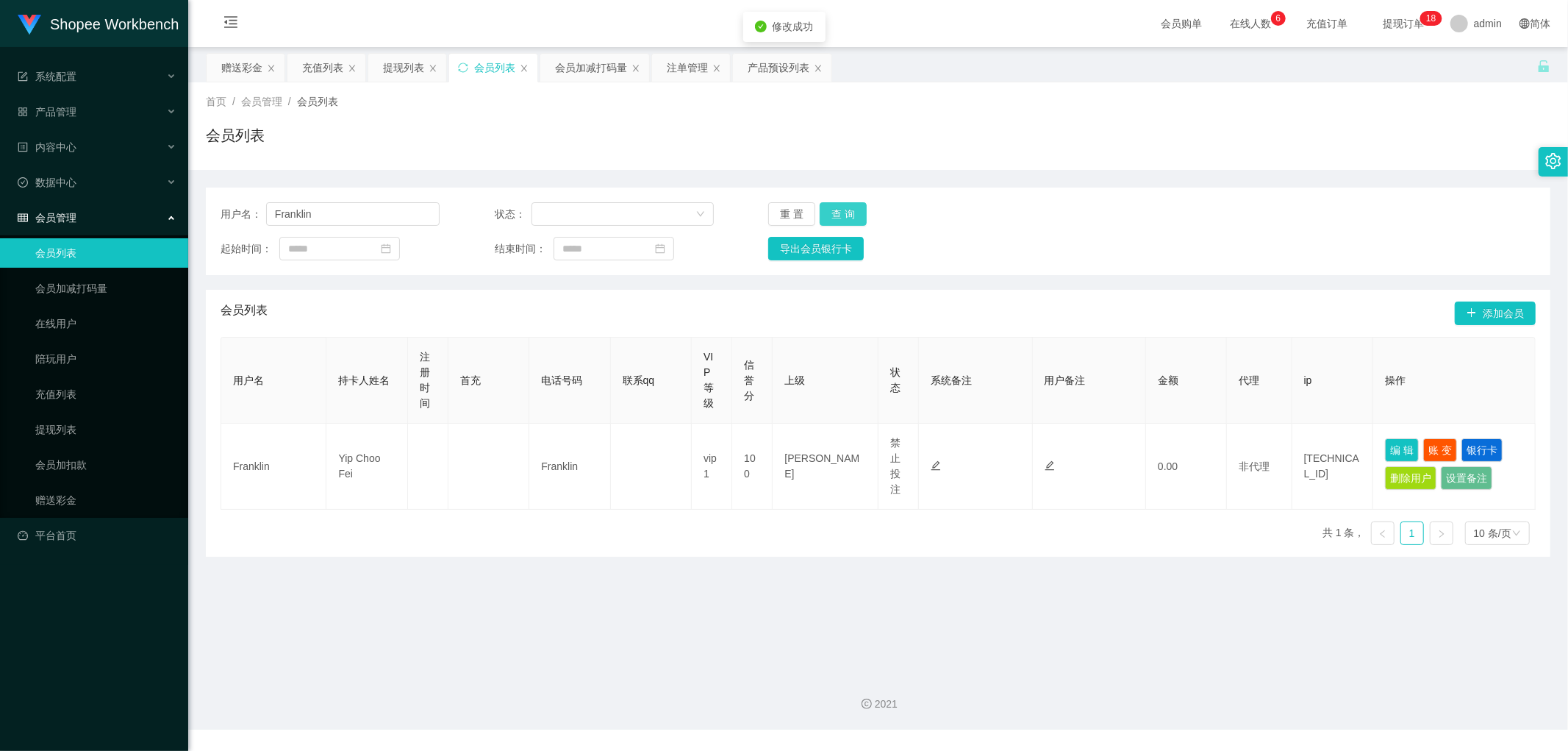
drag, startPoint x: 841, startPoint y: 212, endPoint x: 1258, endPoint y: 203, distance: 417.1
click at [847, 212] on button "查 询" at bounding box center [843, 214] width 47 height 23
drag, startPoint x: 1276, startPoint y: 202, endPoint x: 1298, endPoint y: 190, distance: 25.1
click at [1279, 201] on div "用户名： Franklin 状态： 重 置 查 询 起始时间： 结束时间： 导出会员银行卡" at bounding box center [878, 231] width 1345 height 87
click at [846, 214] on button "查 询" at bounding box center [843, 214] width 47 height 23
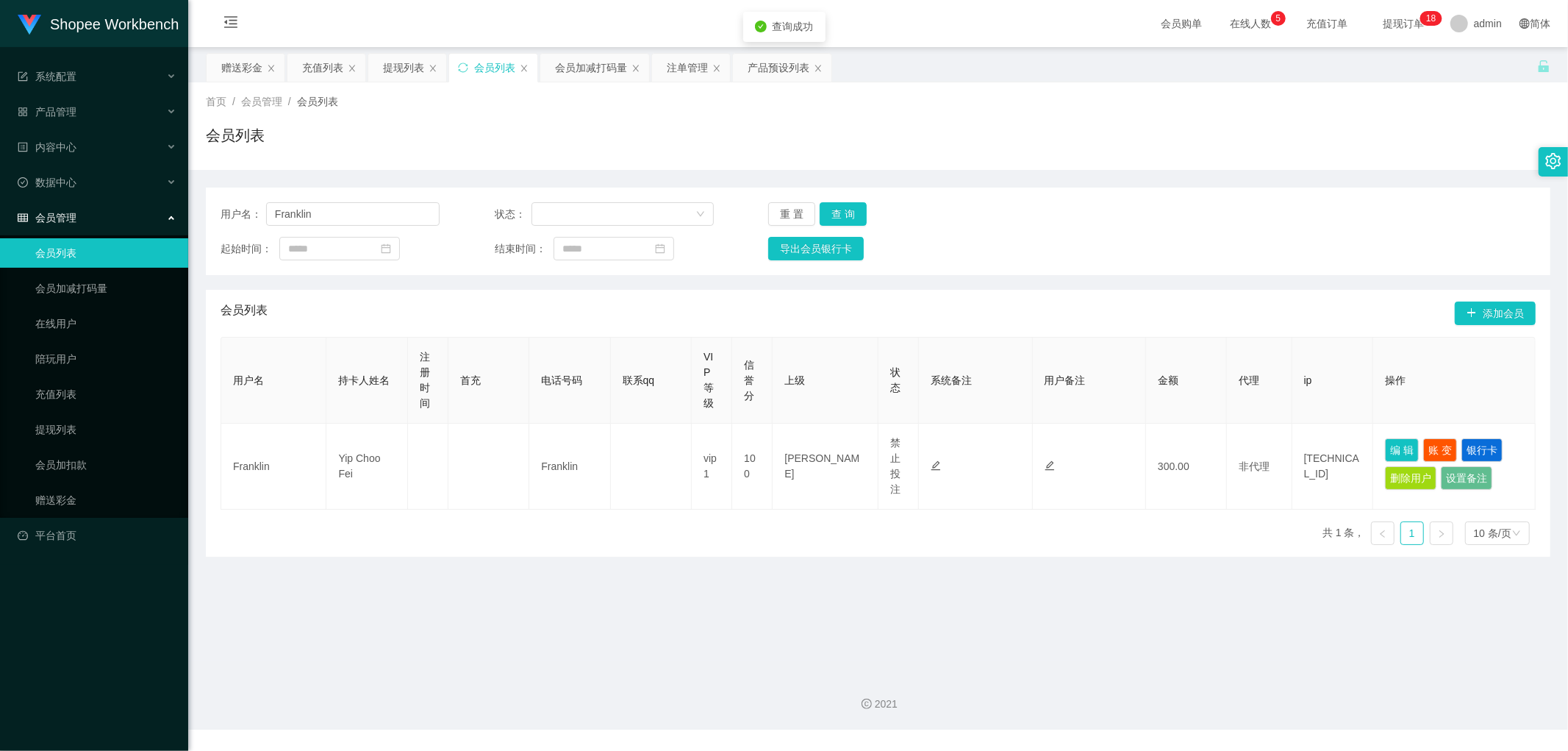
drag, startPoint x: 1215, startPoint y: 193, endPoint x: 1234, endPoint y: 207, distance: 23.6
click at [1217, 194] on div "用户名： Franklin 状态： 重 置 查 询 起始时间： 结束时间： 导出会员银行卡" at bounding box center [878, 231] width 1345 height 87
click at [1235, 191] on div "用户名： Franklin 状态： 重 置 查 询 起始时间： 结束时间： 导出会员银行卡" at bounding box center [878, 231] width 1345 height 87
click at [597, 68] on div "会员加减打码量" at bounding box center [591, 67] width 72 height 28
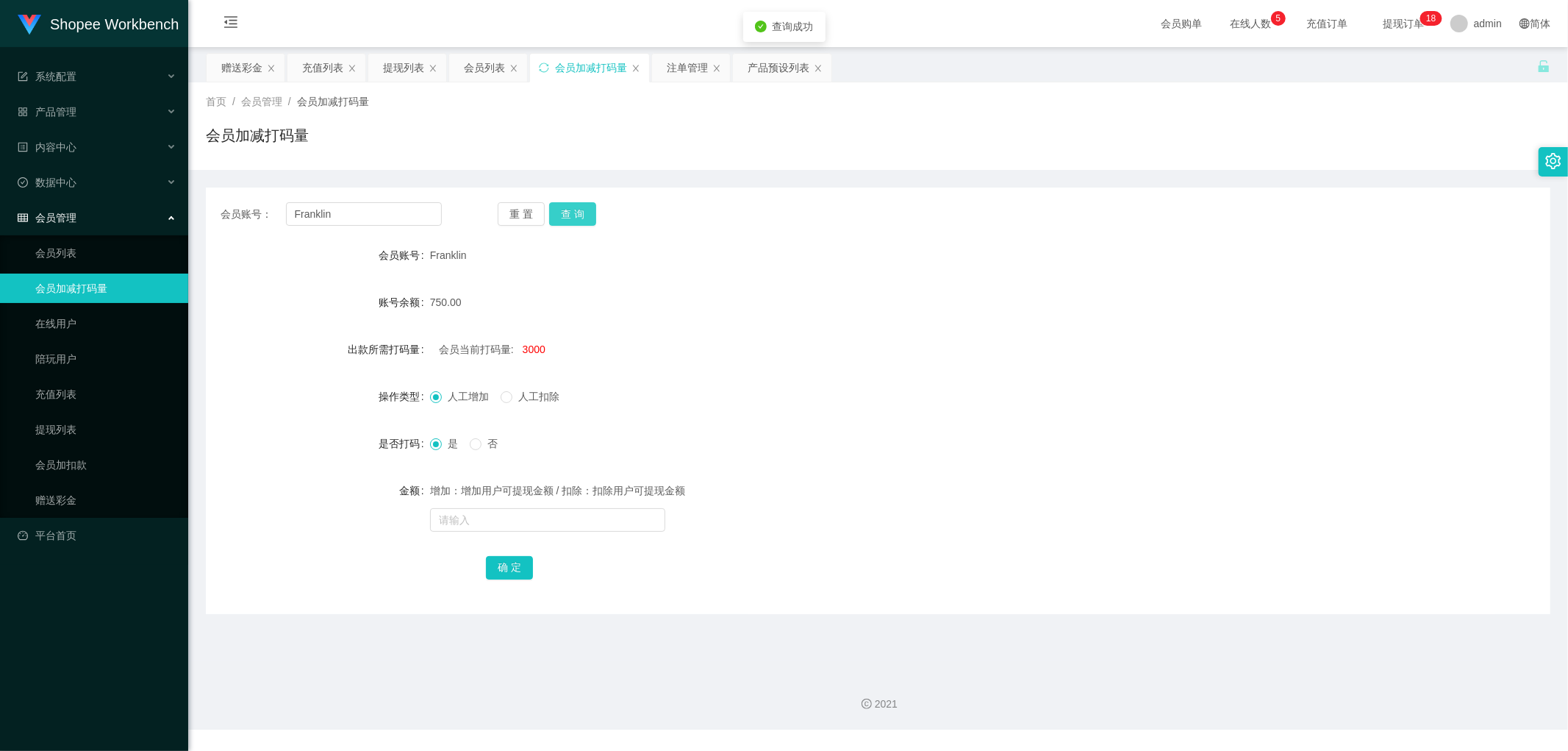
drag, startPoint x: 570, startPoint y: 215, endPoint x: 849, endPoint y: 197, distance: 279.6
click at [574, 215] on button "查 询" at bounding box center [573, 214] width 47 height 23
click at [850, 197] on div "会员账号： [PERSON_NAME] 重 置 查 询 会员账号 Franklin 账号余额 300.00 出款所需打码量 会员当前打码量: -1514926…" at bounding box center [878, 400] width 1345 height 427
drag, startPoint x: 858, startPoint y: 175, endPoint x: 659, endPoint y: 134, distance: 203.2
click at [858, 177] on div "会员账号： [PERSON_NAME] 重 置 查 询 会员账号 Franklin 账号余额 300.00 出款所需打码量 会员当前打码量: -1514926…" at bounding box center [878, 392] width 1345 height 444
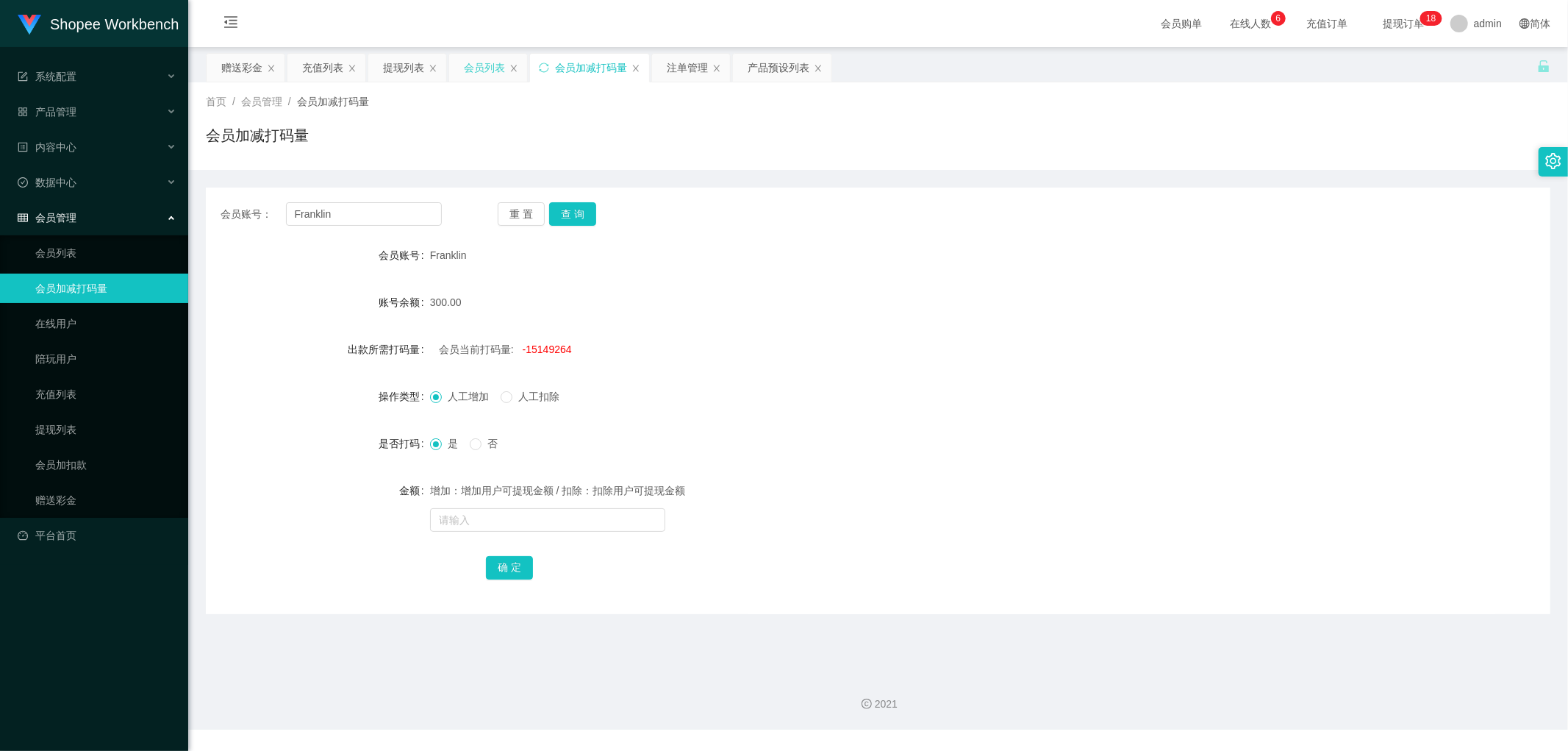
drag, startPoint x: 479, startPoint y: 63, endPoint x: 849, endPoint y: 43, distance: 370.5
click at [480, 63] on div "会员列表" at bounding box center [484, 67] width 41 height 28
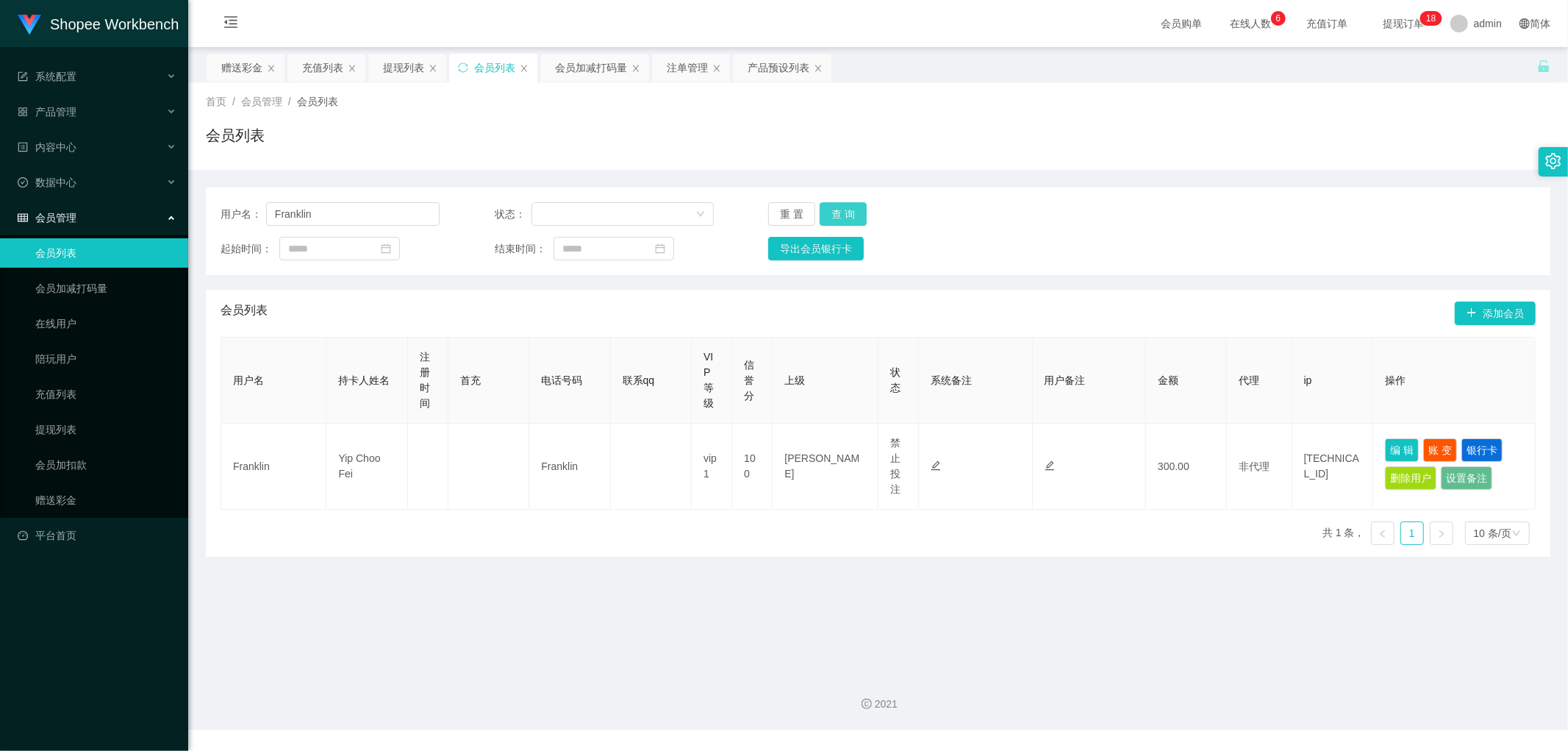
drag, startPoint x: 847, startPoint y: 215, endPoint x: 998, endPoint y: 339, distance: 195.4
click at [847, 218] on button "查 询" at bounding box center [843, 214] width 47 height 23
click at [1388, 450] on button "编 辑" at bounding box center [1402, 450] width 34 height 23
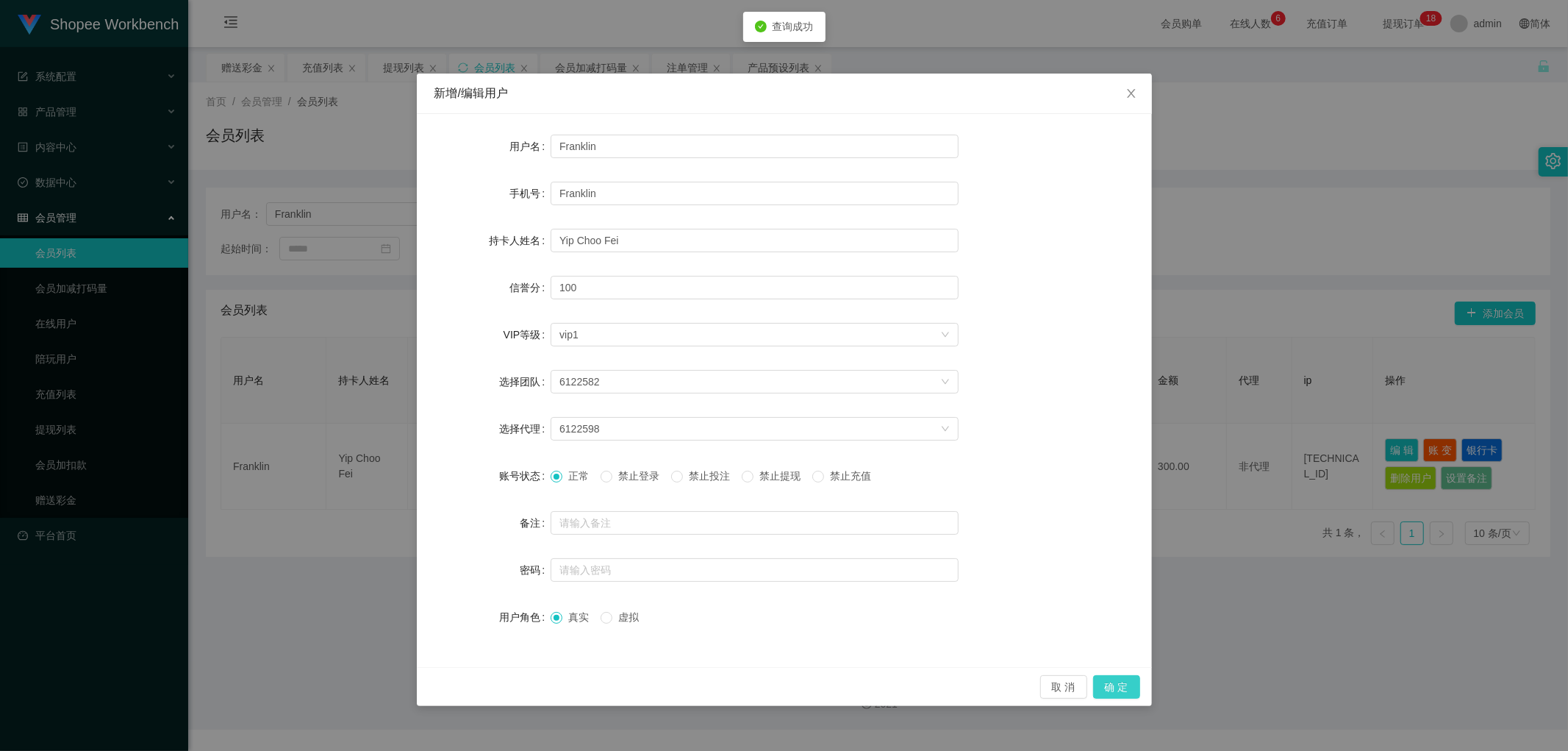
click at [1127, 685] on button "确 定" at bounding box center [1117, 687] width 47 height 23
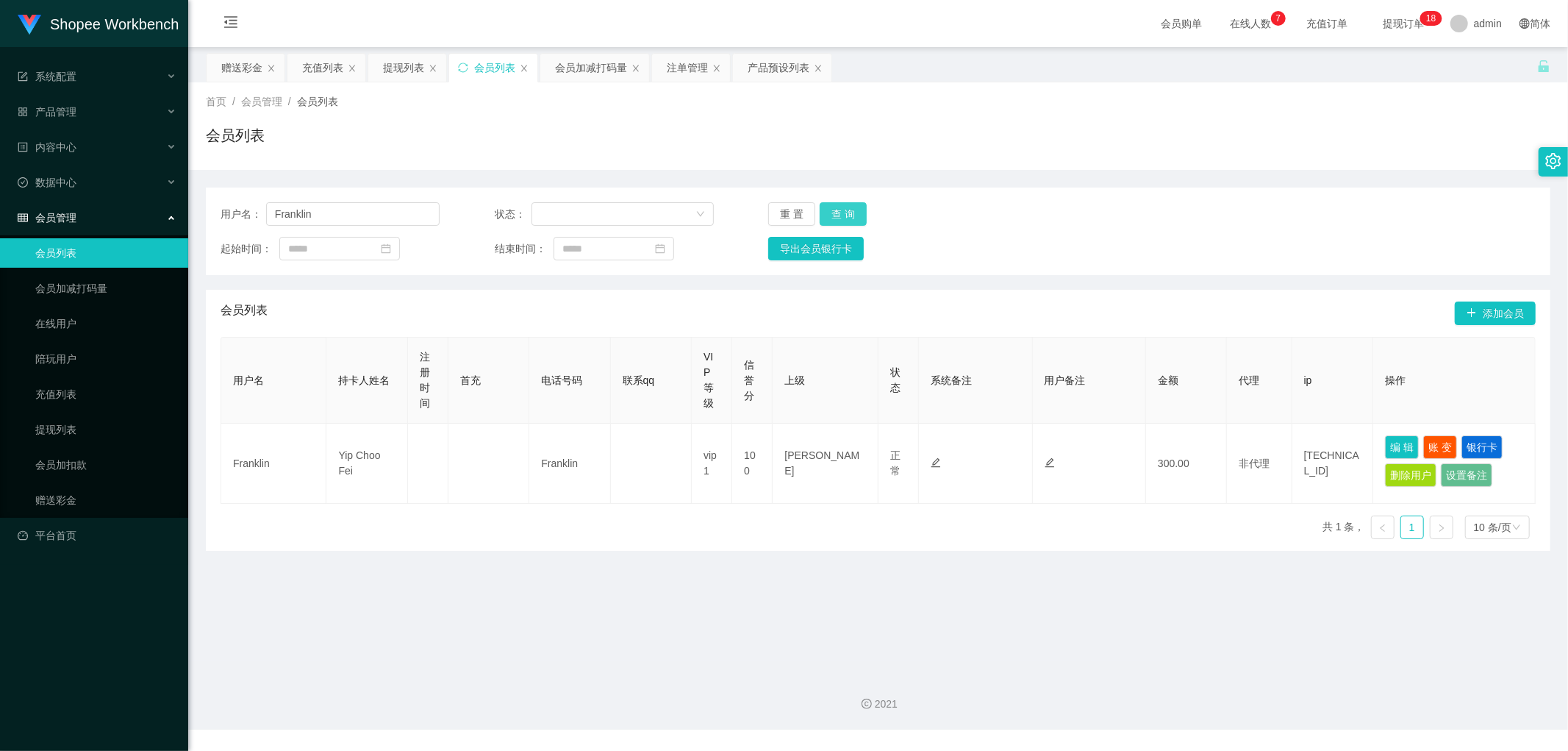
drag, startPoint x: 837, startPoint y: 218, endPoint x: 906, endPoint y: 208, distance: 69.7
click at [838, 217] on button "查 询" at bounding box center [843, 214] width 47 height 23
click at [1231, 196] on div "用户名： Franklin 状态： 重 置 查 询 起始时间： 结束时间： 导出会员银行卡" at bounding box center [878, 231] width 1345 height 87
click at [1392, 445] on button "编 辑" at bounding box center [1402, 447] width 34 height 23
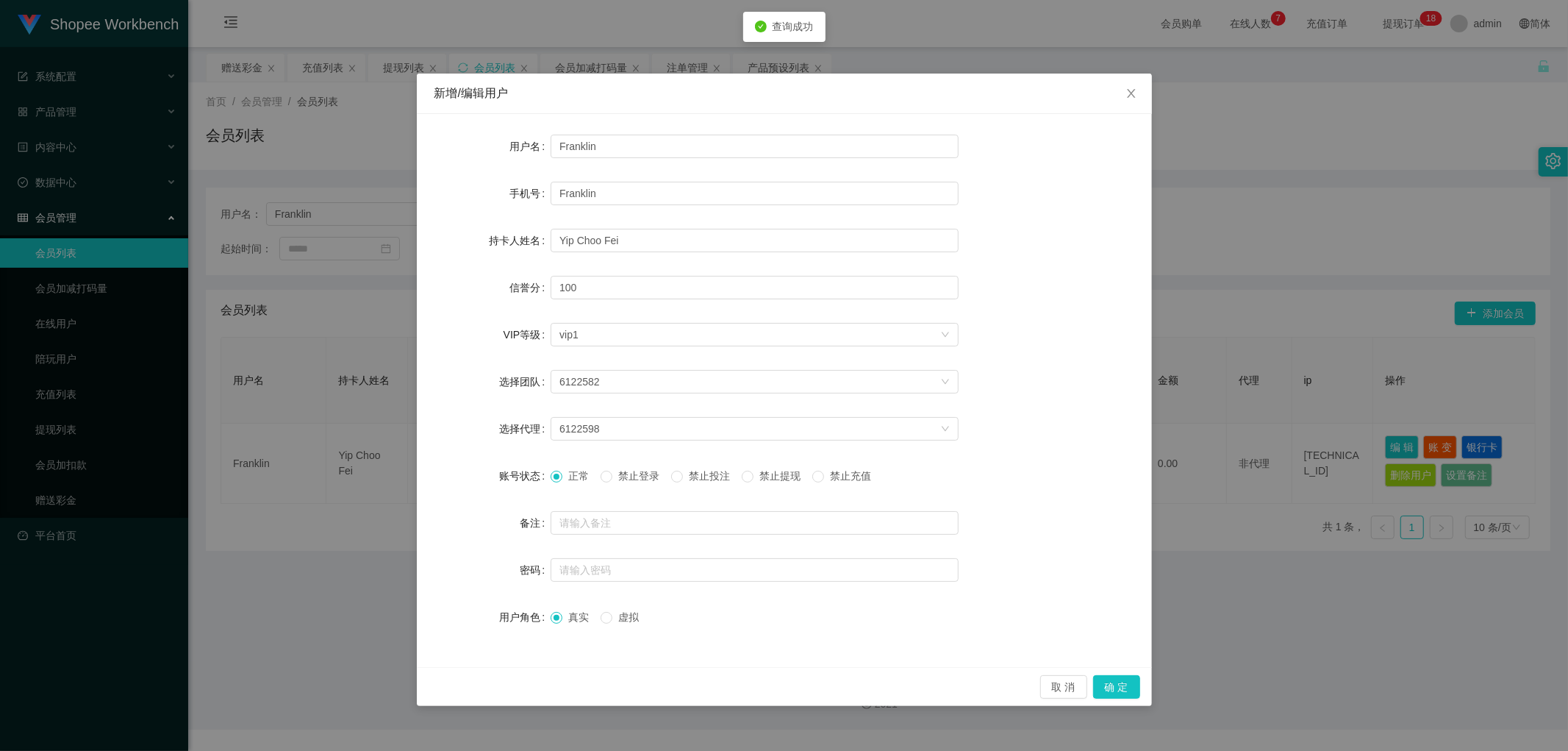
click at [710, 478] on span "禁止投注" at bounding box center [710, 475] width 53 height 12
click at [1114, 685] on button "确 定" at bounding box center [1117, 687] width 47 height 23
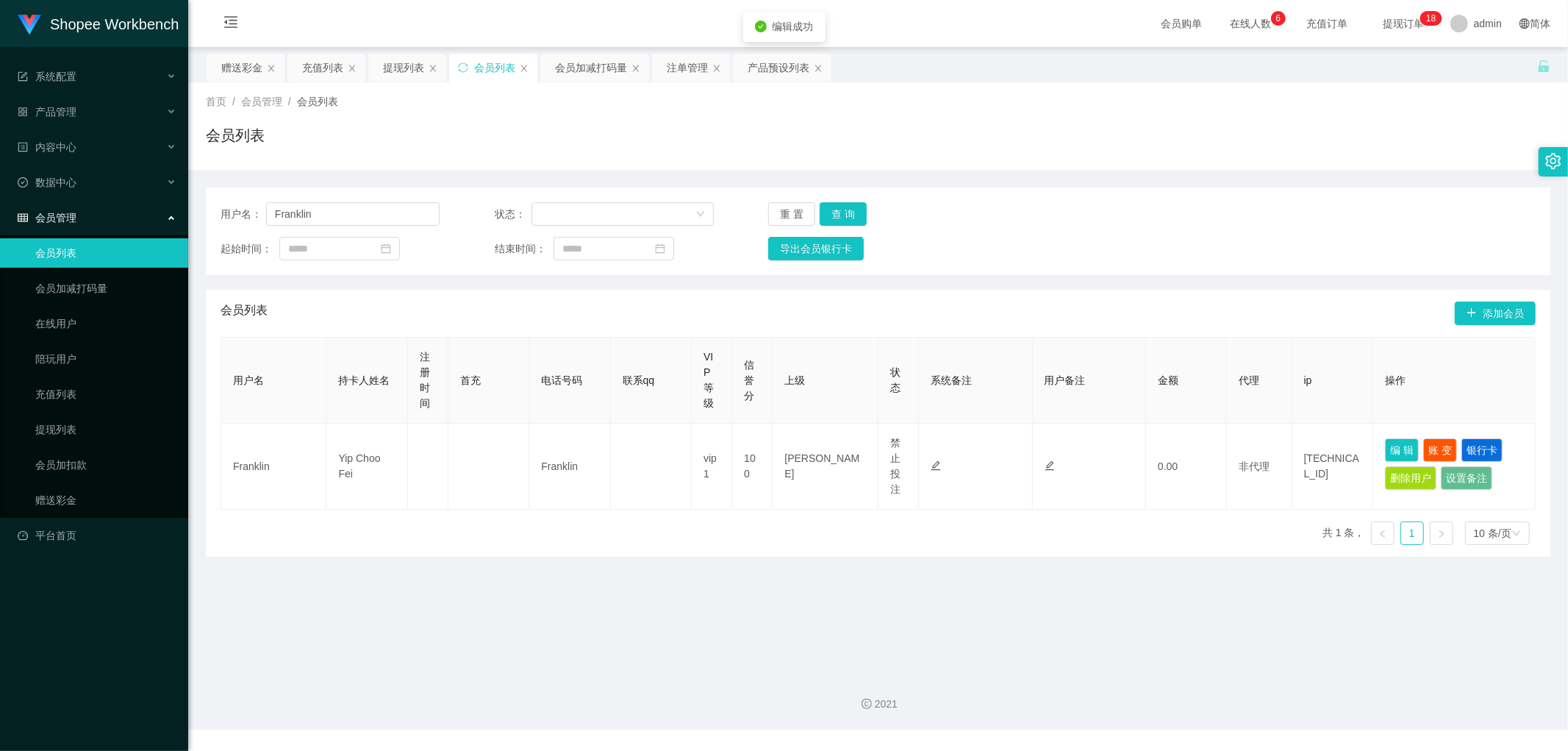
drag, startPoint x: 767, startPoint y: 626, endPoint x: 786, endPoint y: 627, distance: 19.0
click at [773, 626] on main "关闭左侧 关闭右侧 关闭其它 刷新页面 赠送彩金 充值列表 提现列表 会员列表 会员加减打码量 注单管理 产品预设列表 首页 / 会员管理 / 会员列表 / …" at bounding box center [878, 354] width 1380 height 614
click at [672, 67] on div "注单管理" at bounding box center [687, 67] width 41 height 28
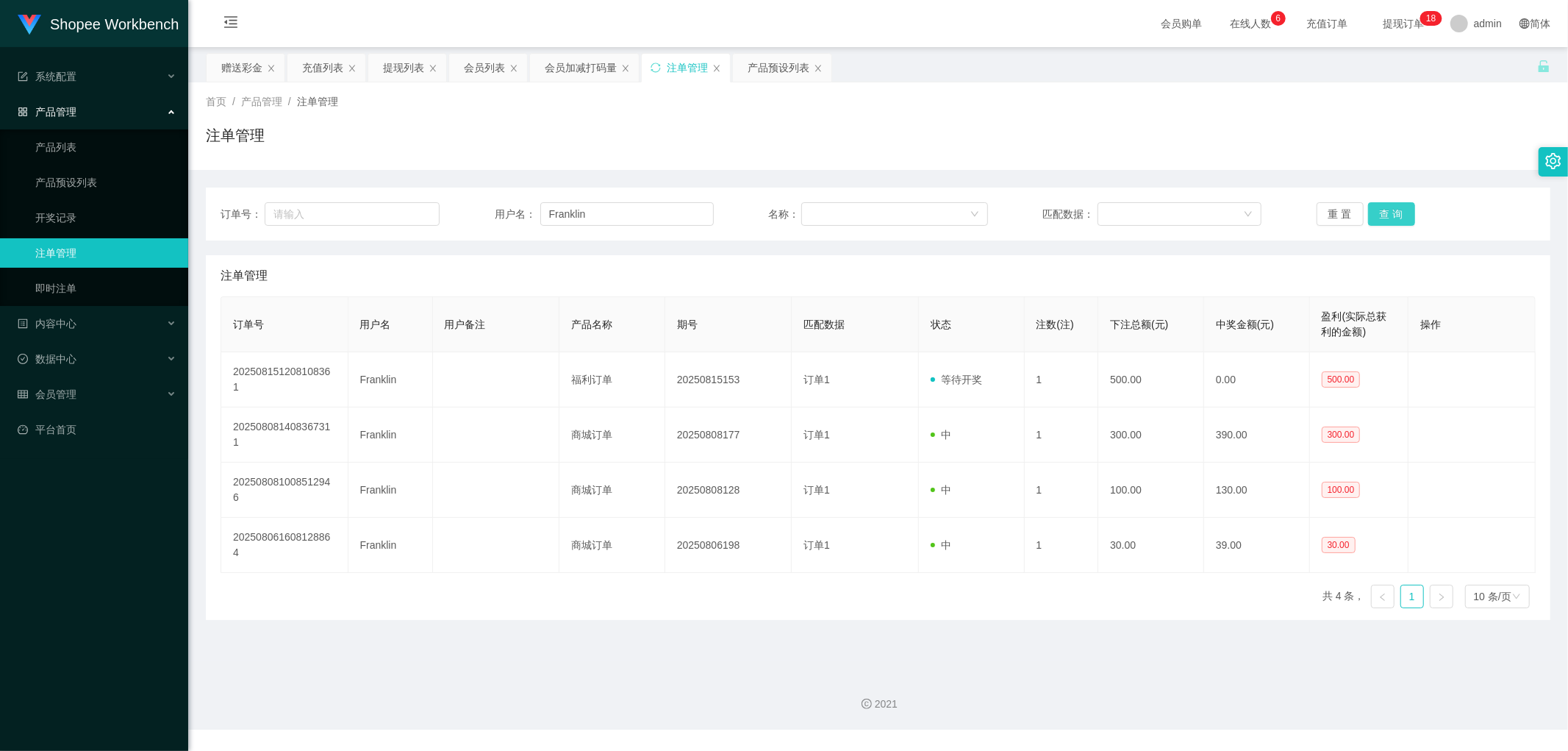
click at [1374, 214] on button "查 询" at bounding box center [1392, 214] width 47 height 23
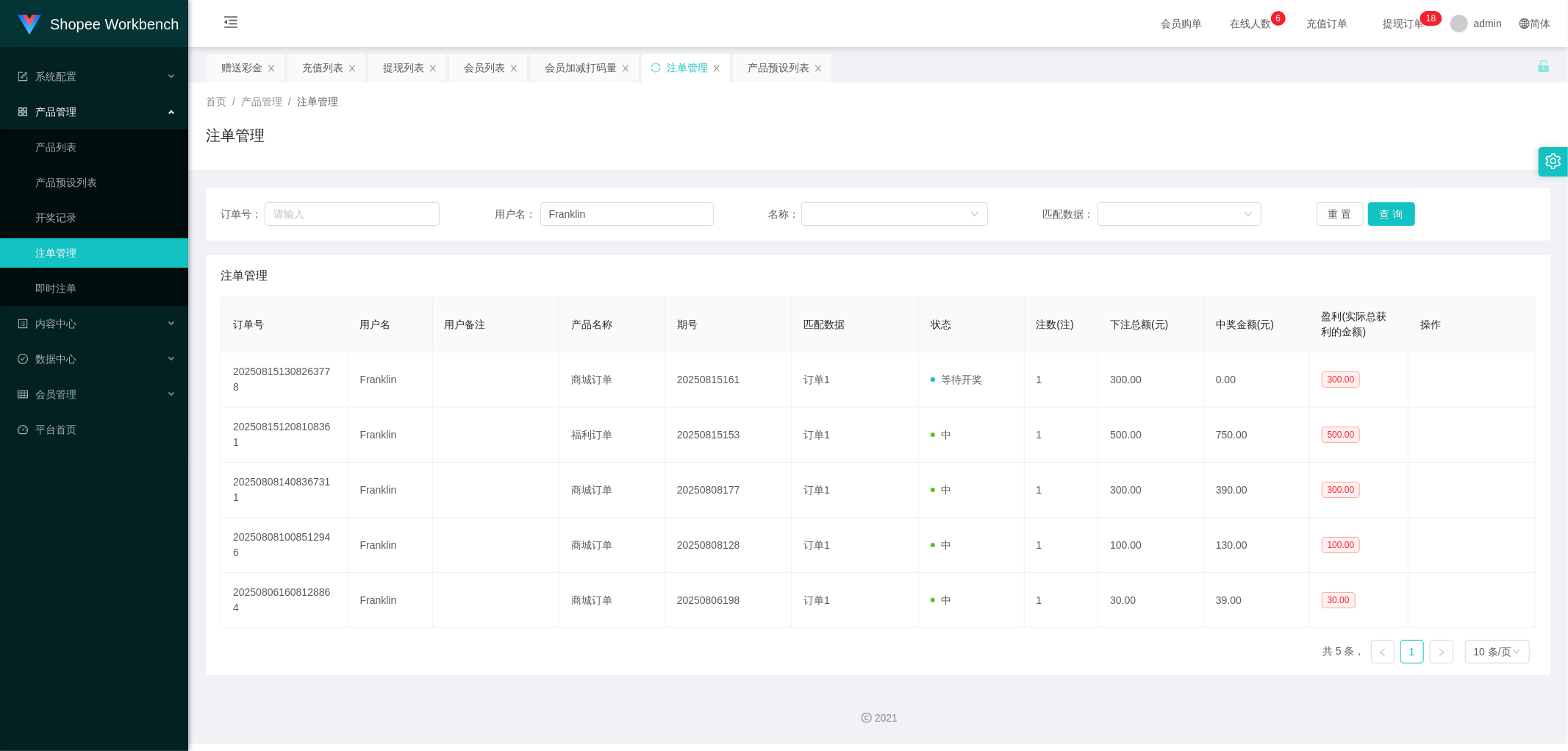
drag, startPoint x: 618, startPoint y: 139, endPoint x: 597, endPoint y: 111, distance: 35.0
click at [616, 138] on div "注单管理" at bounding box center [878, 142] width 1345 height 34
click at [569, 76] on div "会员加减打码量" at bounding box center [580, 67] width 72 height 28
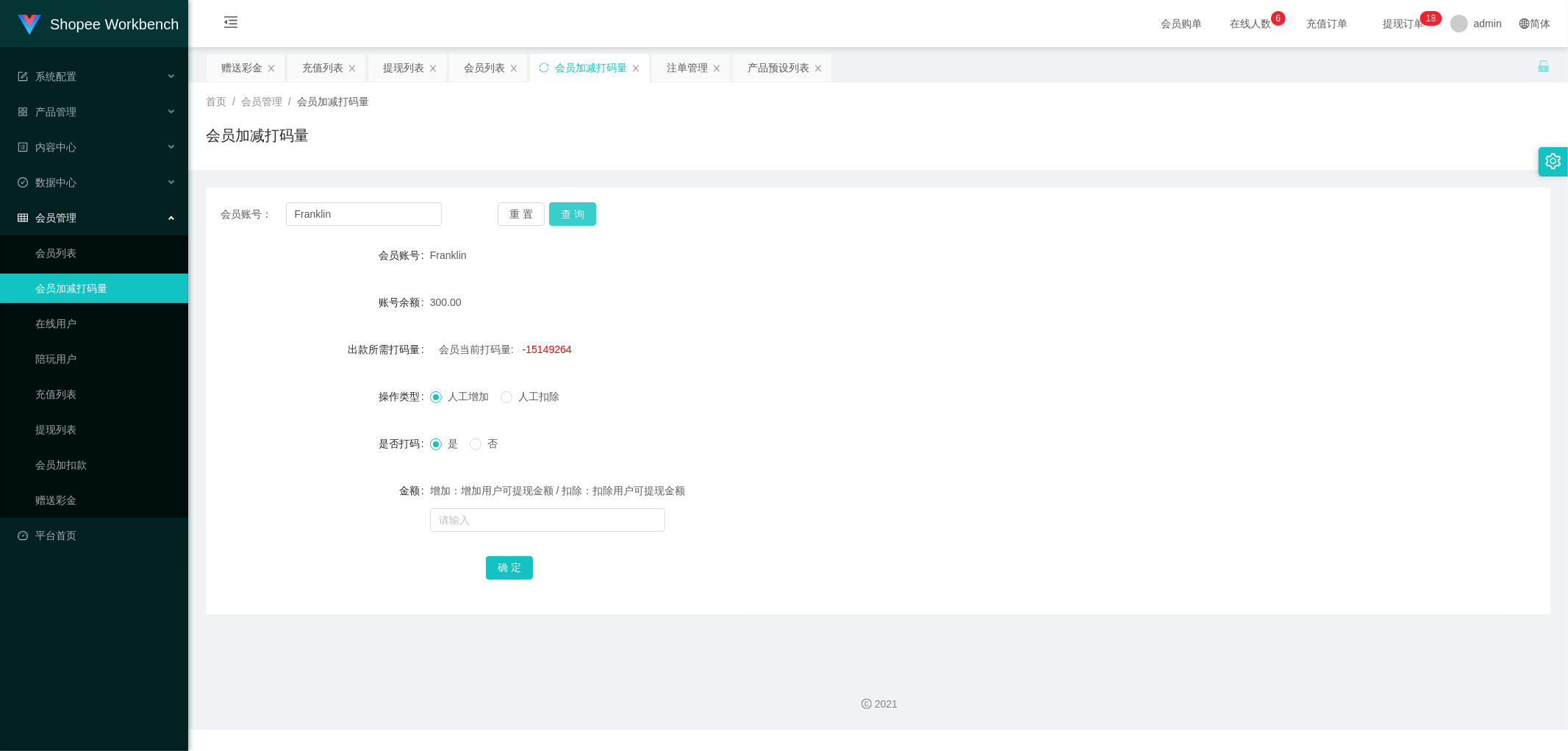
drag, startPoint x: 579, startPoint y: 211, endPoint x: 594, endPoint y: 238, distance: 30.9
click at [581, 214] on button "查 询" at bounding box center [573, 214] width 47 height 23
click at [552, 351] on span "-15148964" at bounding box center [547, 349] width 50 height 12
copy span "15148964"
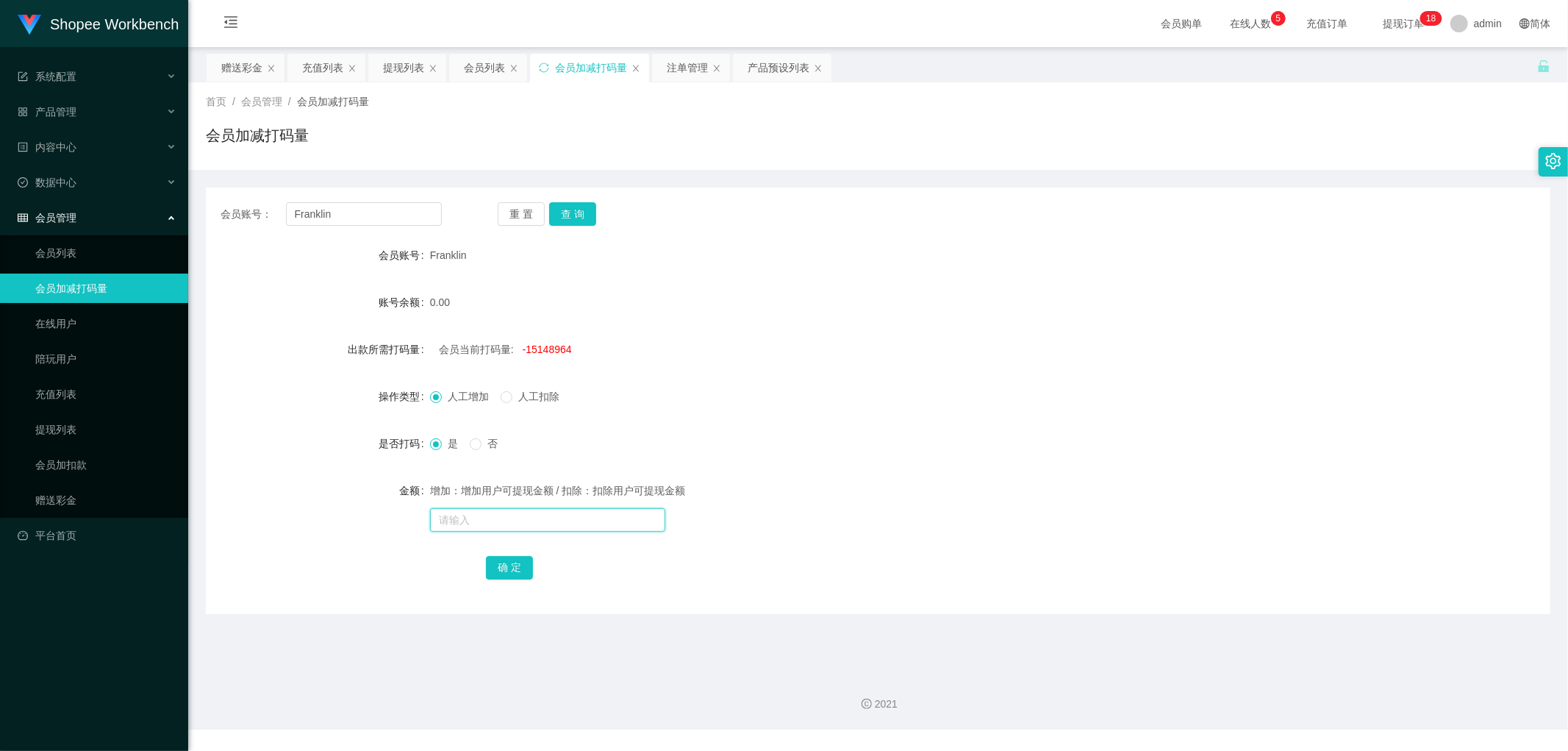
drag, startPoint x: 476, startPoint y: 508, endPoint x: 497, endPoint y: 540, distance: 38.3
click at [481, 509] on input "text" at bounding box center [548, 520] width 235 height 23
paste input "15148964"
type input "15148964"
drag, startPoint x: 508, startPoint y: 570, endPoint x: 516, endPoint y: 568, distance: 8.2
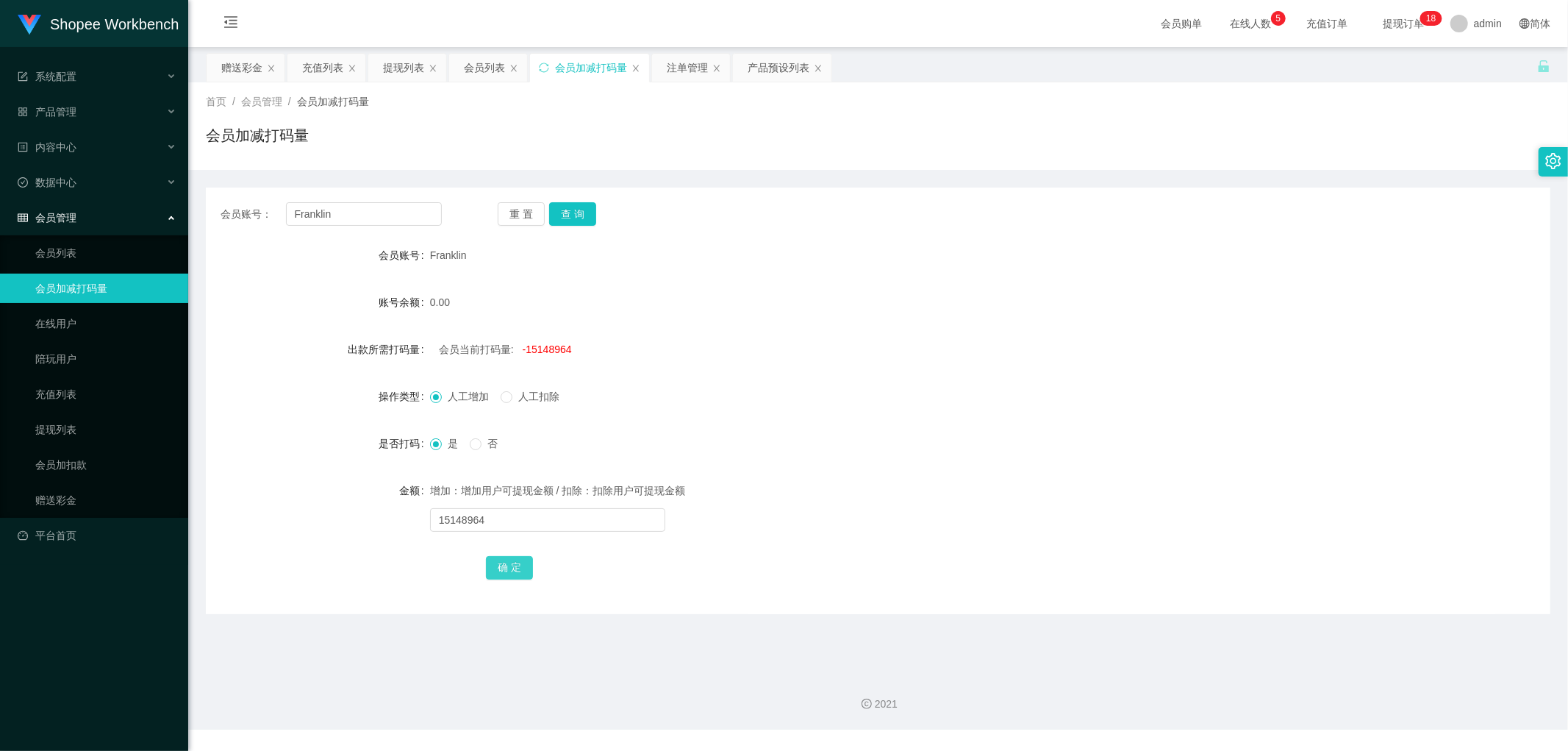
click at [508, 569] on button "确 定" at bounding box center [509, 568] width 47 height 23
click at [520, 526] on input "text" at bounding box center [548, 520] width 235 height 23
type input "1000"
click at [512, 578] on button "确 定" at bounding box center [509, 568] width 47 height 23
click at [827, 453] on div "是 否" at bounding box center [823, 444] width 785 height 29
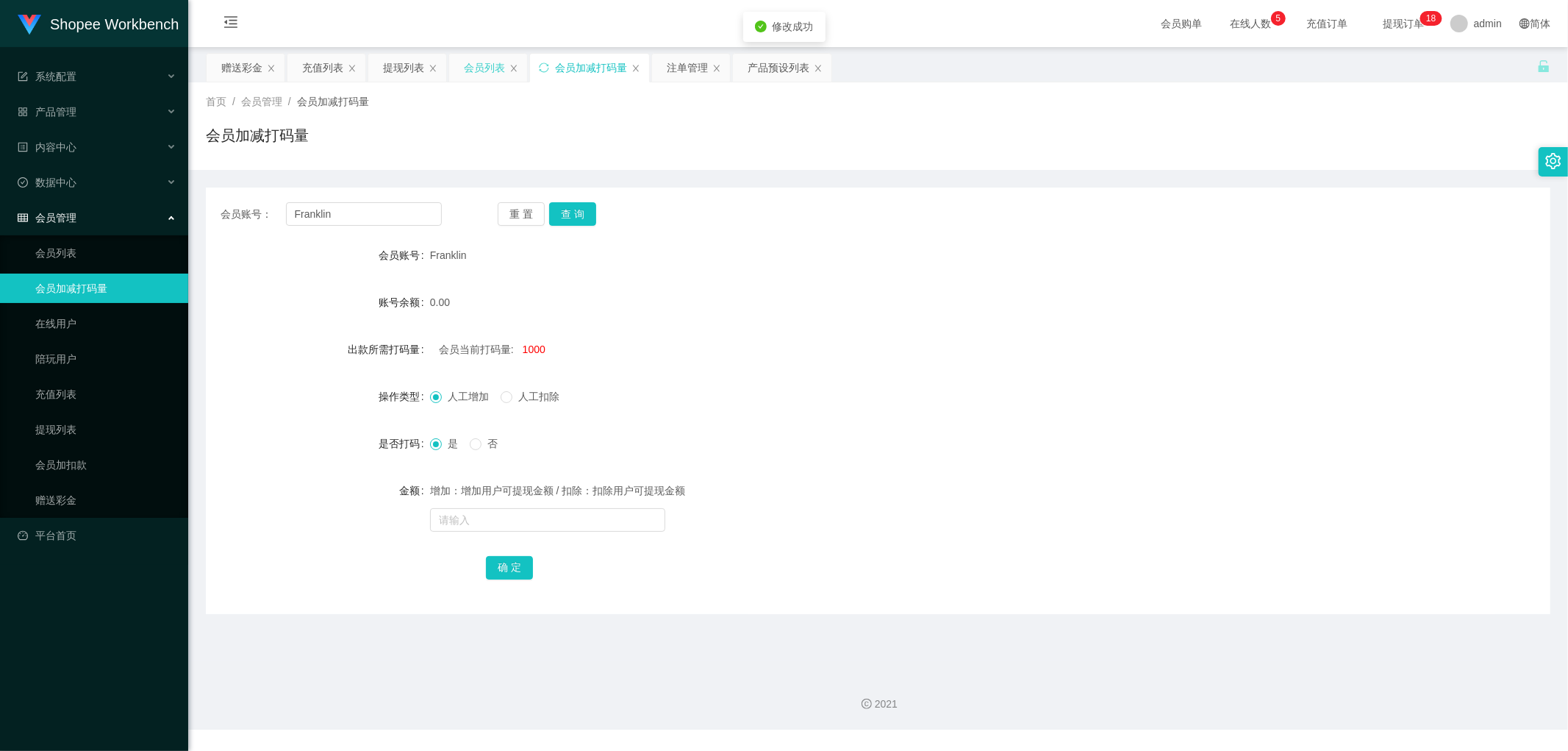
click at [494, 64] on div "会员列表" at bounding box center [484, 67] width 41 height 28
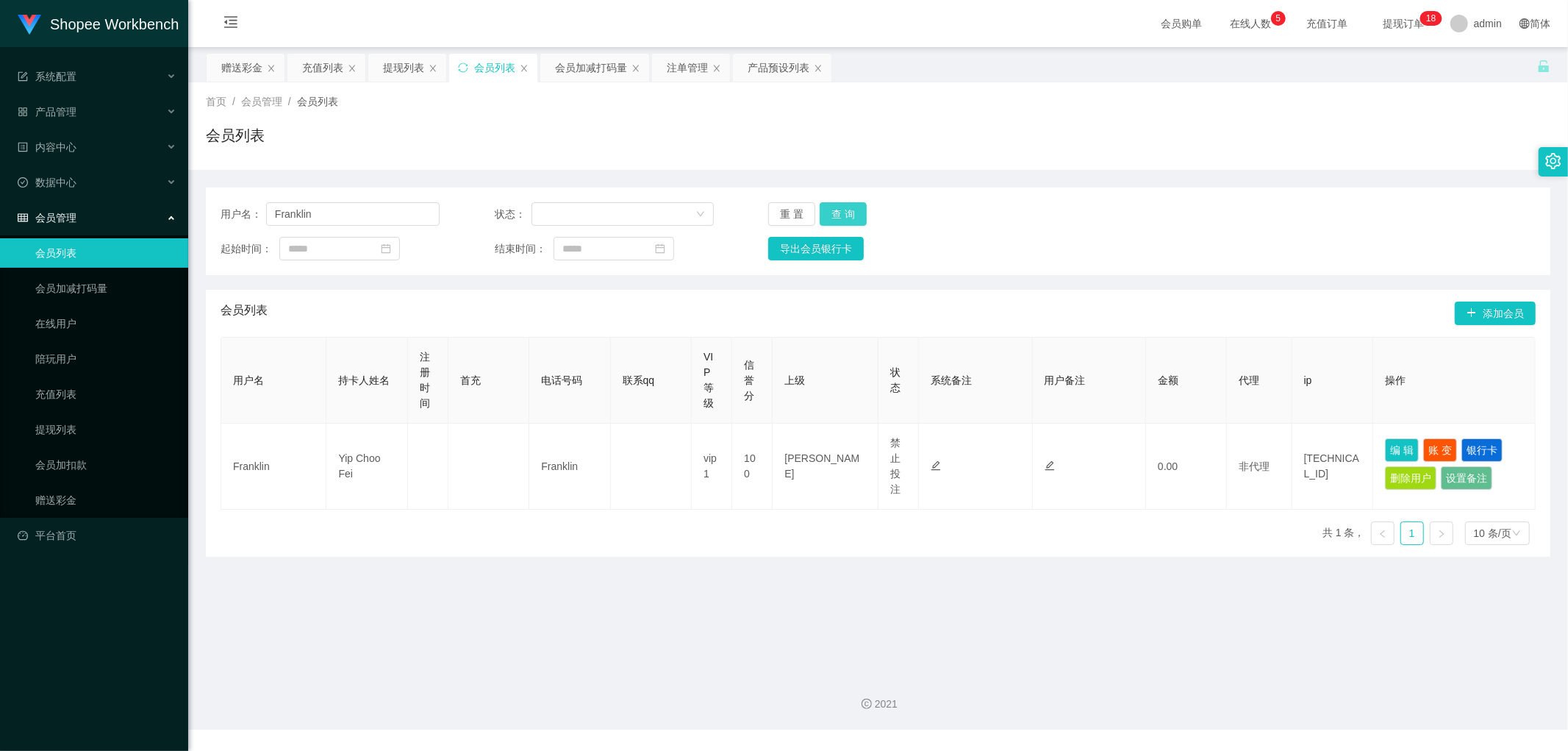
click at [839, 211] on button "查 询" at bounding box center [843, 214] width 47 height 23
click at [577, 67] on div "会员加减打码量" at bounding box center [591, 67] width 72 height 28
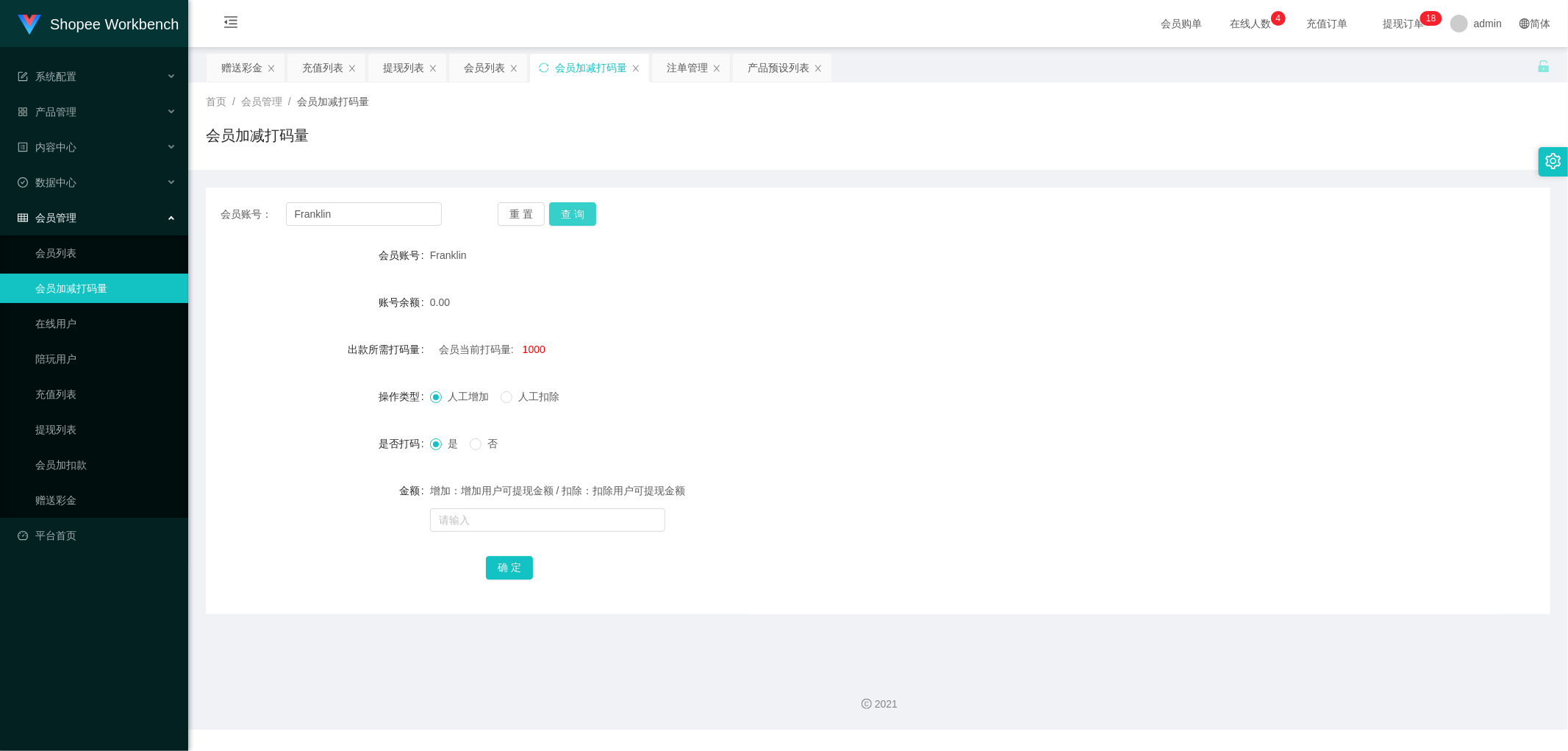
click at [578, 214] on button "查 询" at bounding box center [573, 214] width 47 height 23
click at [1000, 214] on div "会员账号： [PERSON_NAME] 重 置 查 询" at bounding box center [878, 214] width 1345 height 23
drag, startPoint x: 491, startPoint y: 70, endPoint x: 702, endPoint y: 67, distance: 211.0
click at [493, 70] on div "会员列表" at bounding box center [484, 67] width 41 height 28
